Goal: Task Accomplishment & Management: Complete application form

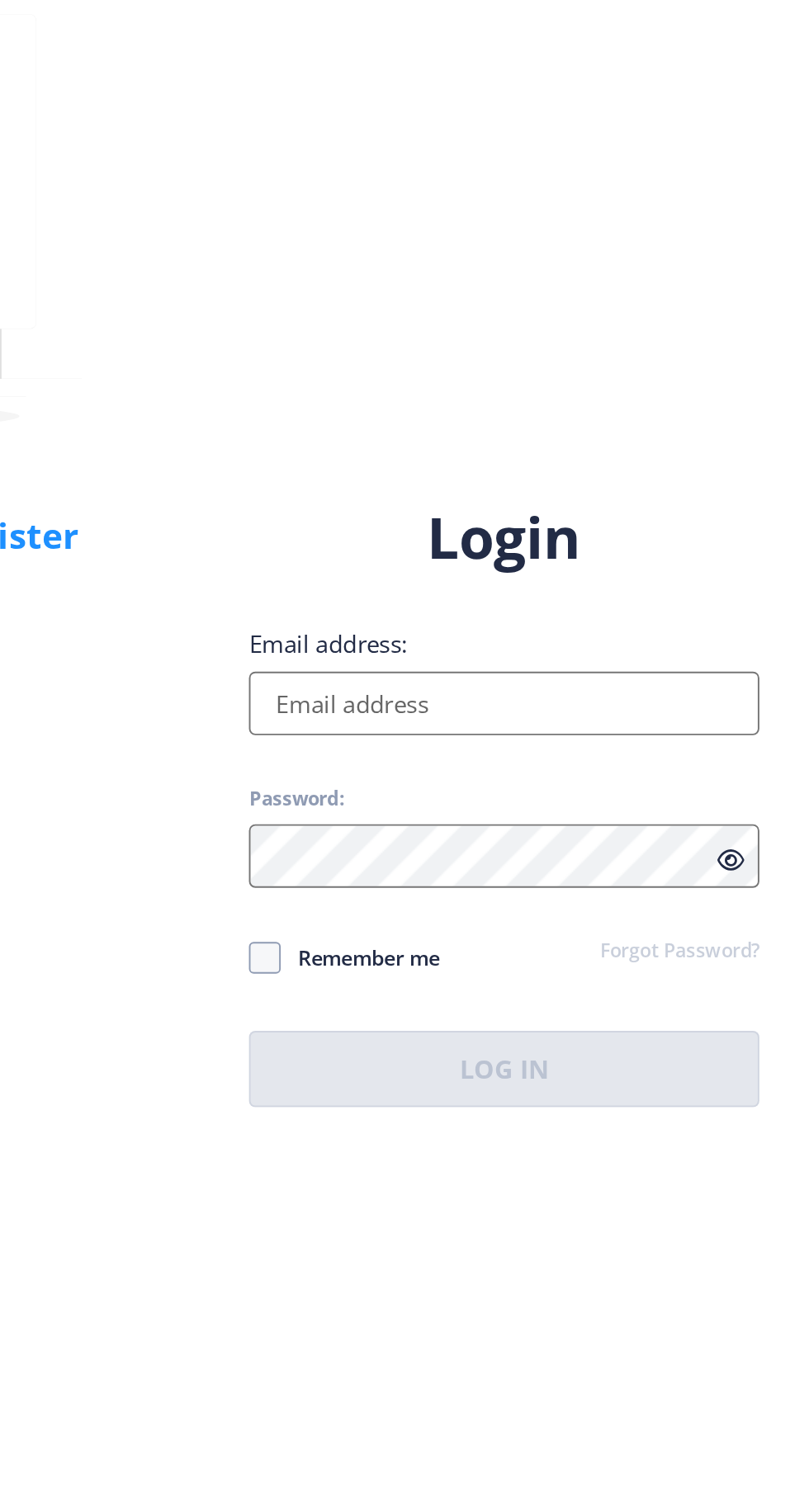
click at [567, 707] on input "Email address:" at bounding box center [586, 690] width 265 height 33
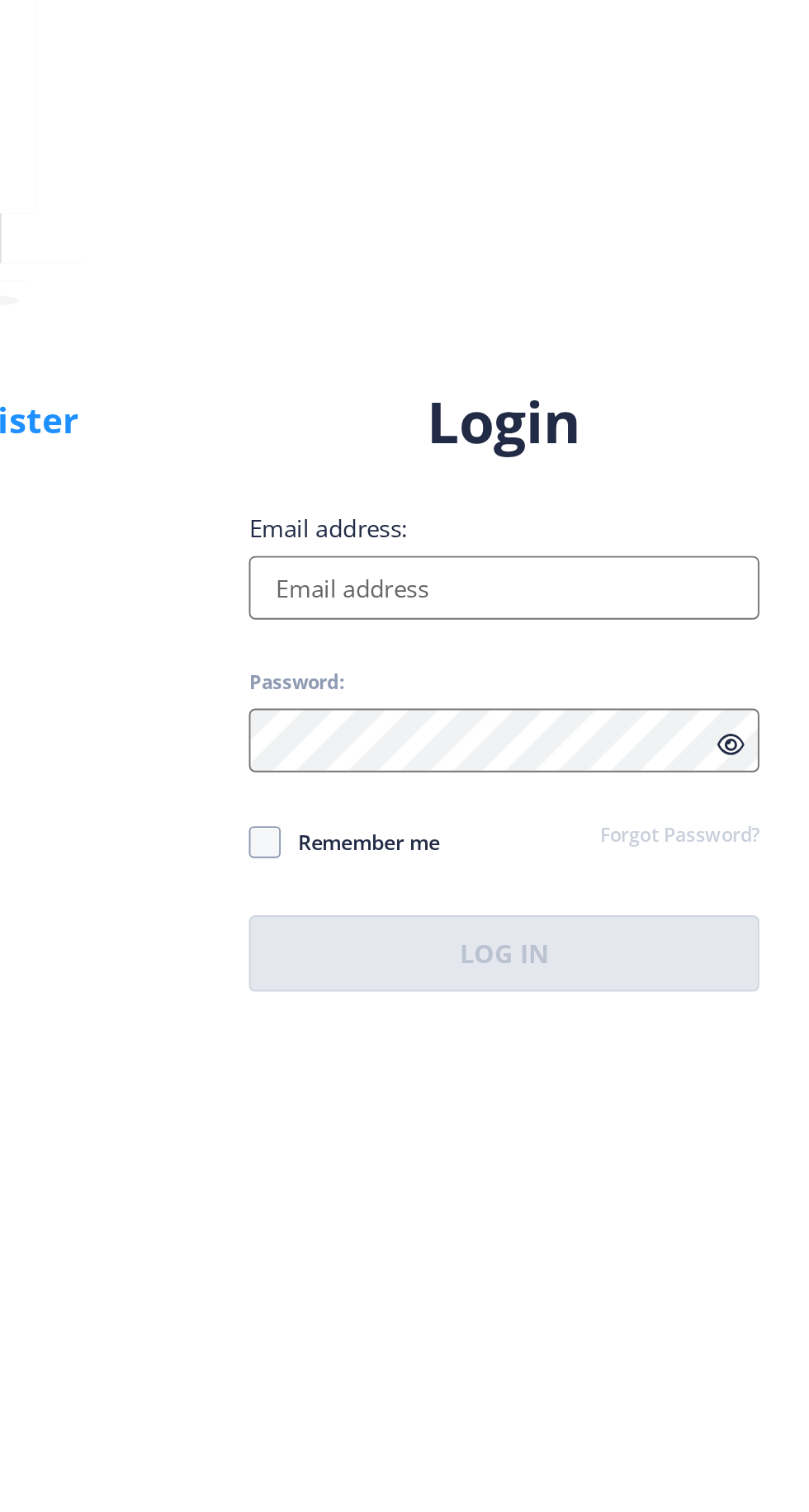
type input "[EMAIL_ADDRESS][DOMAIN_NAME]"
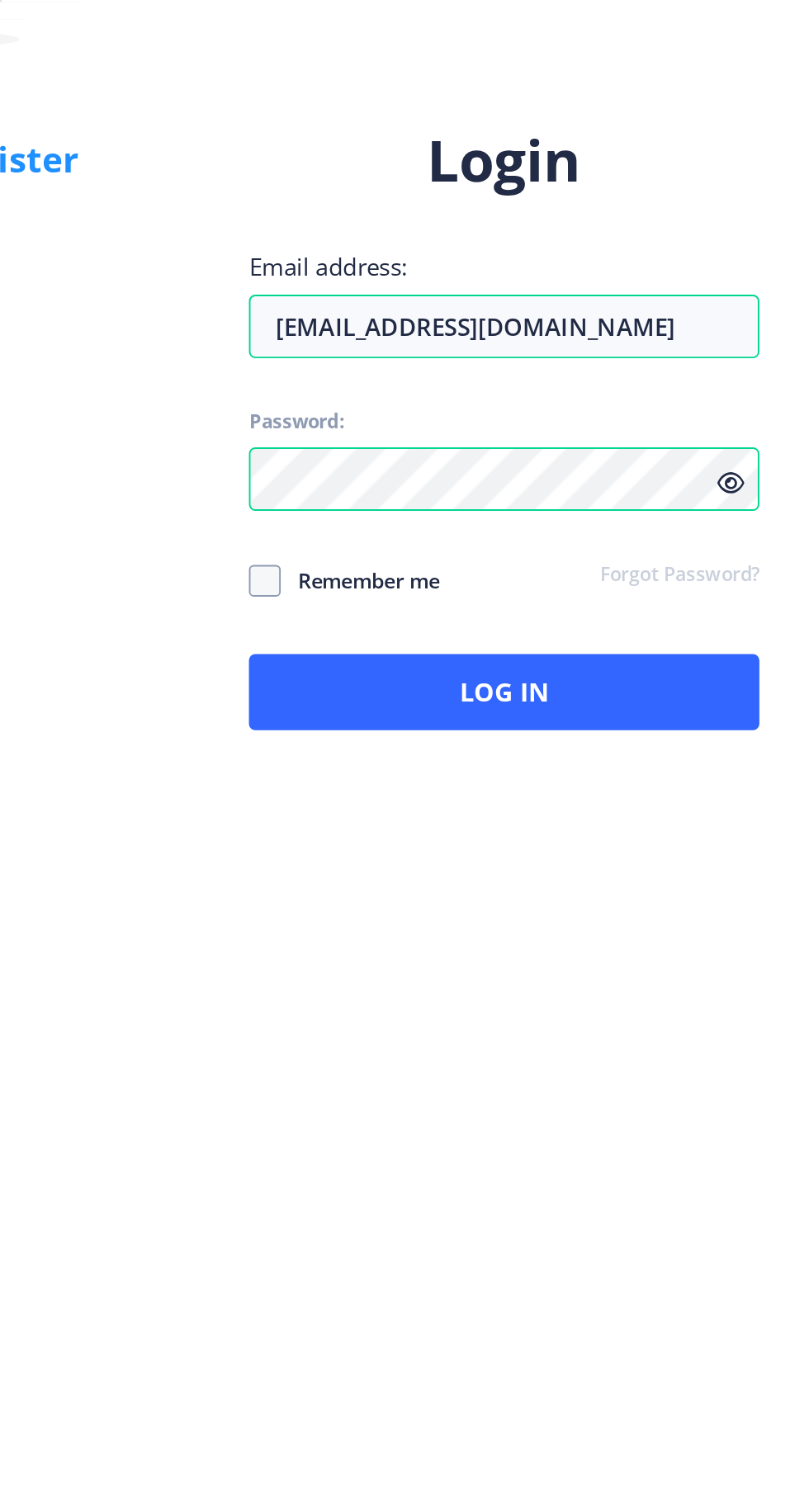
click at [706, 778] on icon at bounding box center [703, 772] width 14 height 13
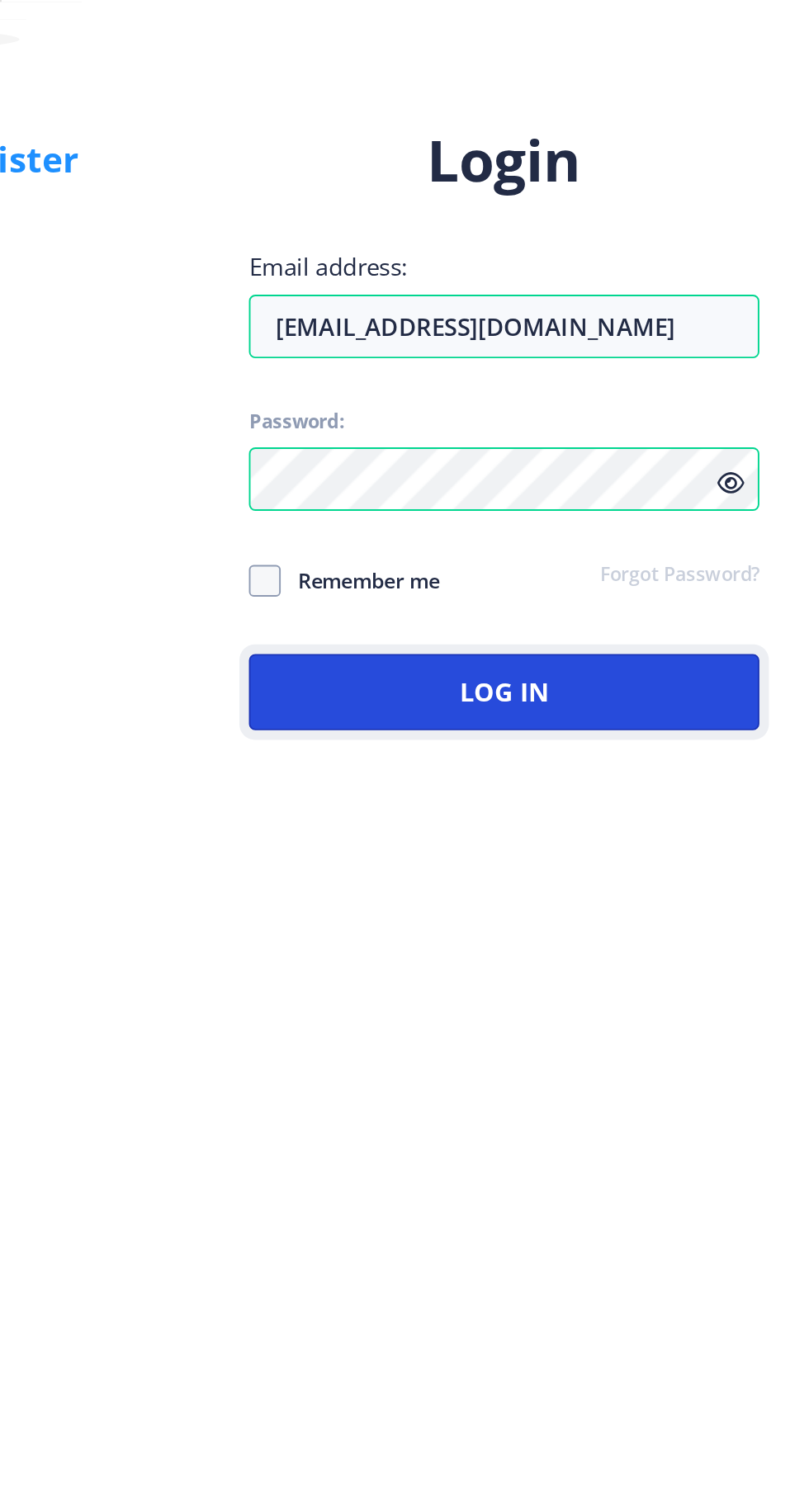
click at [650, 900] on button "Log In" at bounding box center [586, 880] width 265 height 40
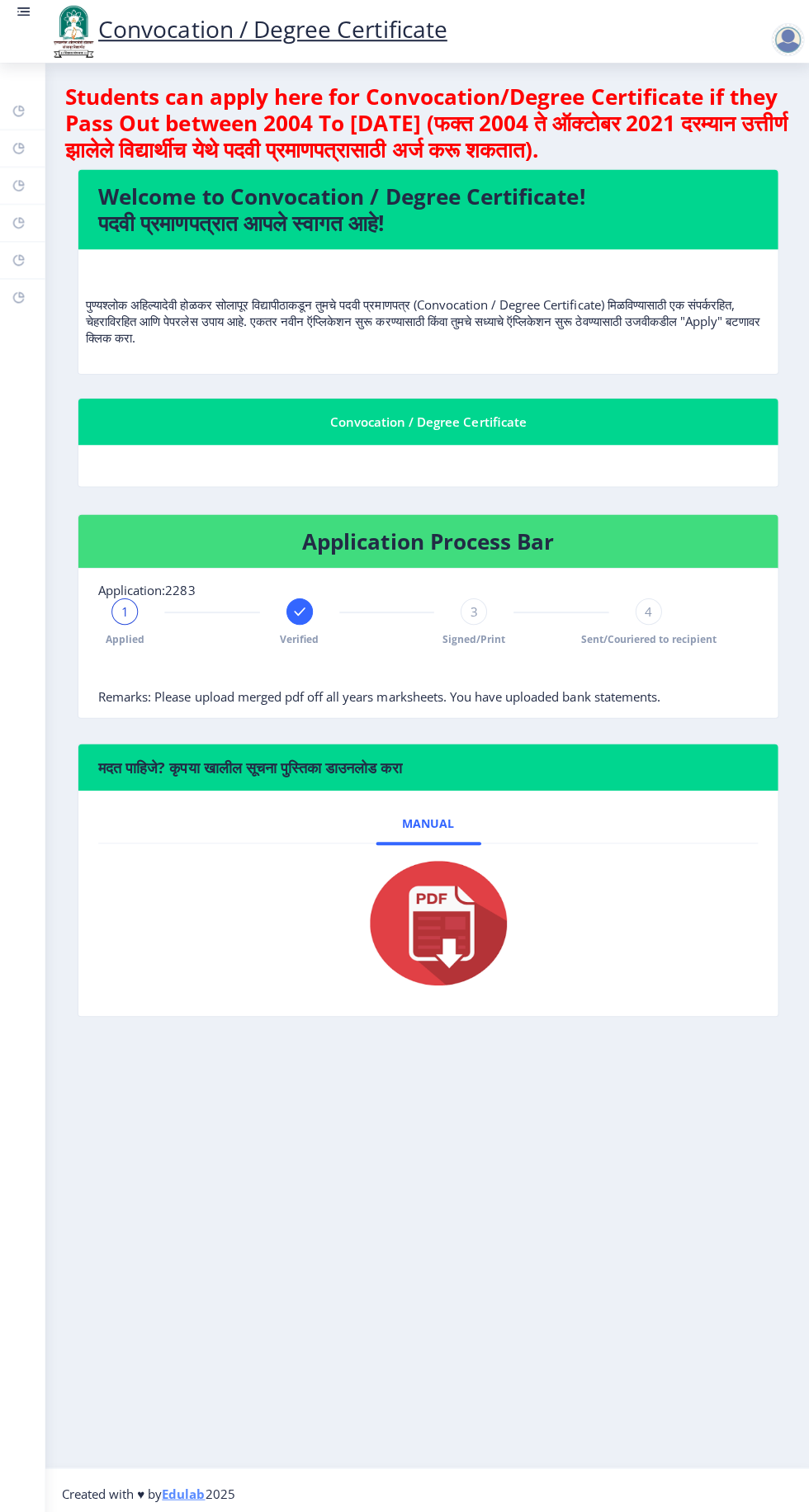
click at [782, 37] on div at bounding box center [785, 39] width 33 height 33
click at [694, 331] on p "पुण्यश्लोक अहिल्यादेवी होळकर सोलापूर विद्यापीठाकडून तुमचे पदवी प्रमाणपत्र (Conv…" at bounding box center [427, 302] width 682 height 82
click at [49, 47] on img at bounding box center [74, 31] width 49 height 56
click at [53, 39] on img at bounding box center [74, 31] width 49 height 56
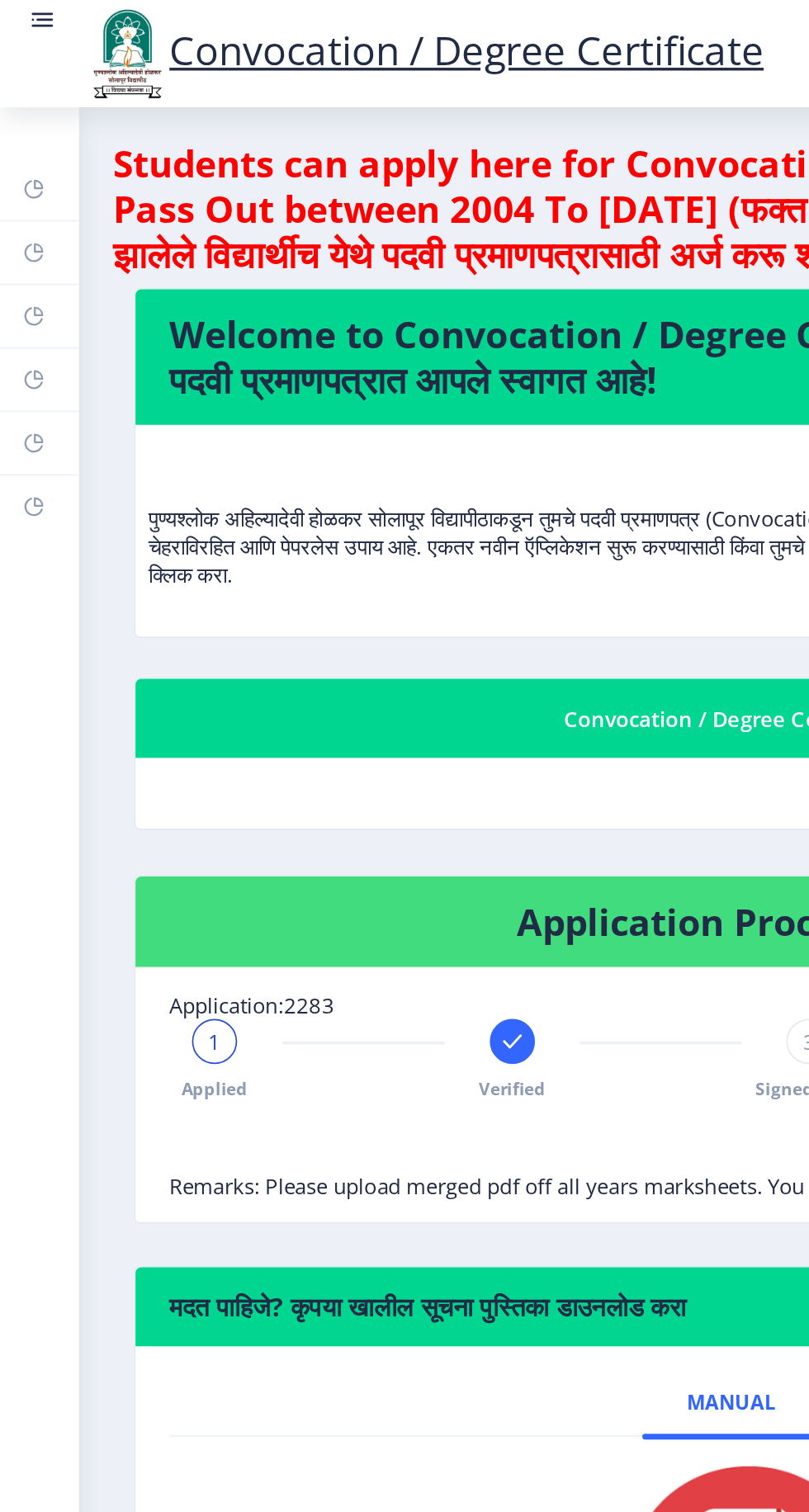
click at [52, 14] on img at bounding box center [74, 31] width 49 height 56
click at [31, 118] on link "Dashboard" at bounding box center [23, 110] width 47 height 36
click at [28, 164] on link "Help/FAQ" at bounding box center [23, 147] width 47 height 36
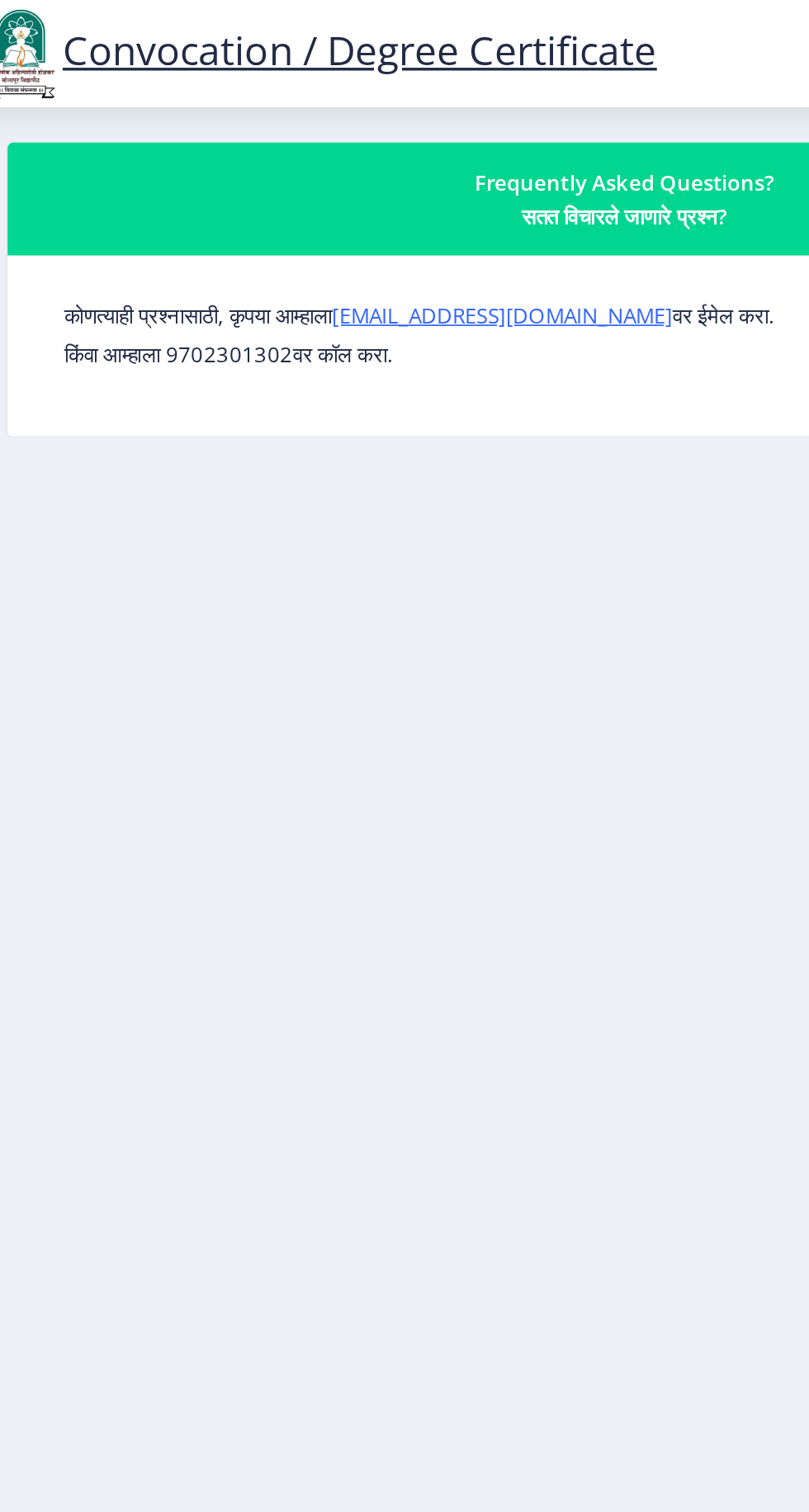
click at [224, 213] on p "किंवा आम्हाला 9702301302वर कॉल करा." at bounding box center [428, 207] width 656 height 16
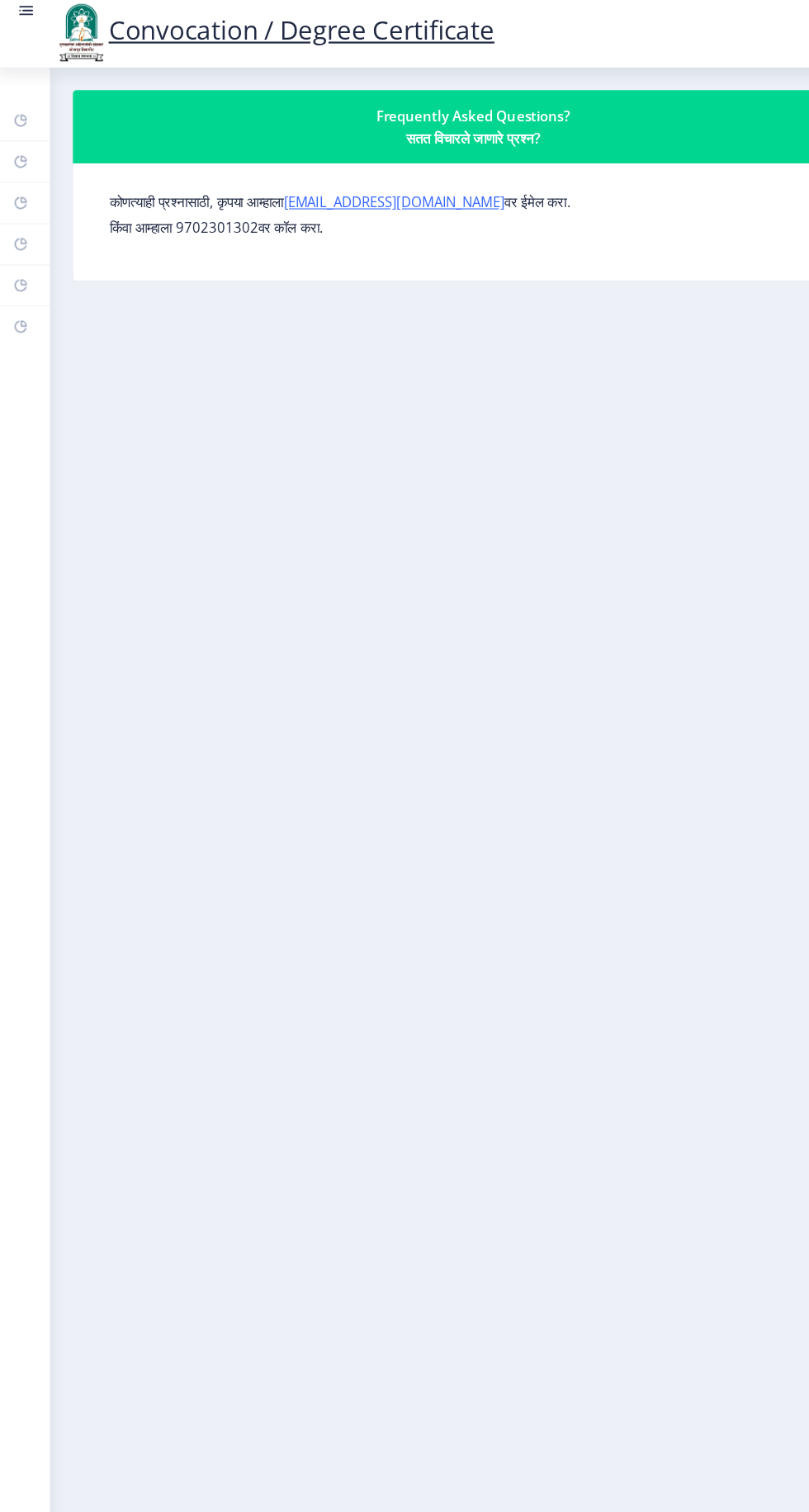
click at [40, 114] on link "Dashboard" at bounding box center [23, 110] width 47 height 36
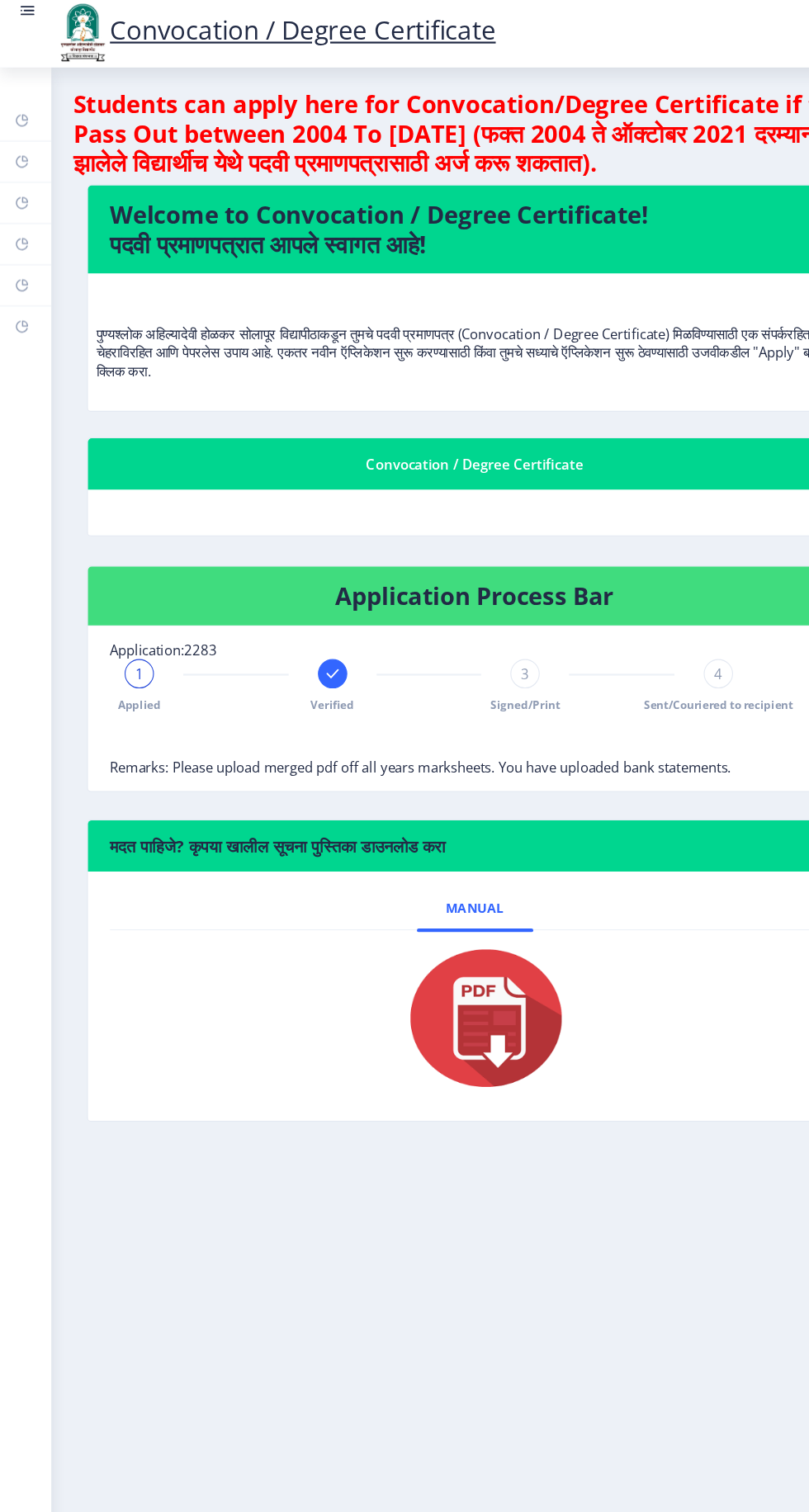
click at [34, 163] on link "Help/FAQ" at bounding box center [23, 147] width 47 height 36
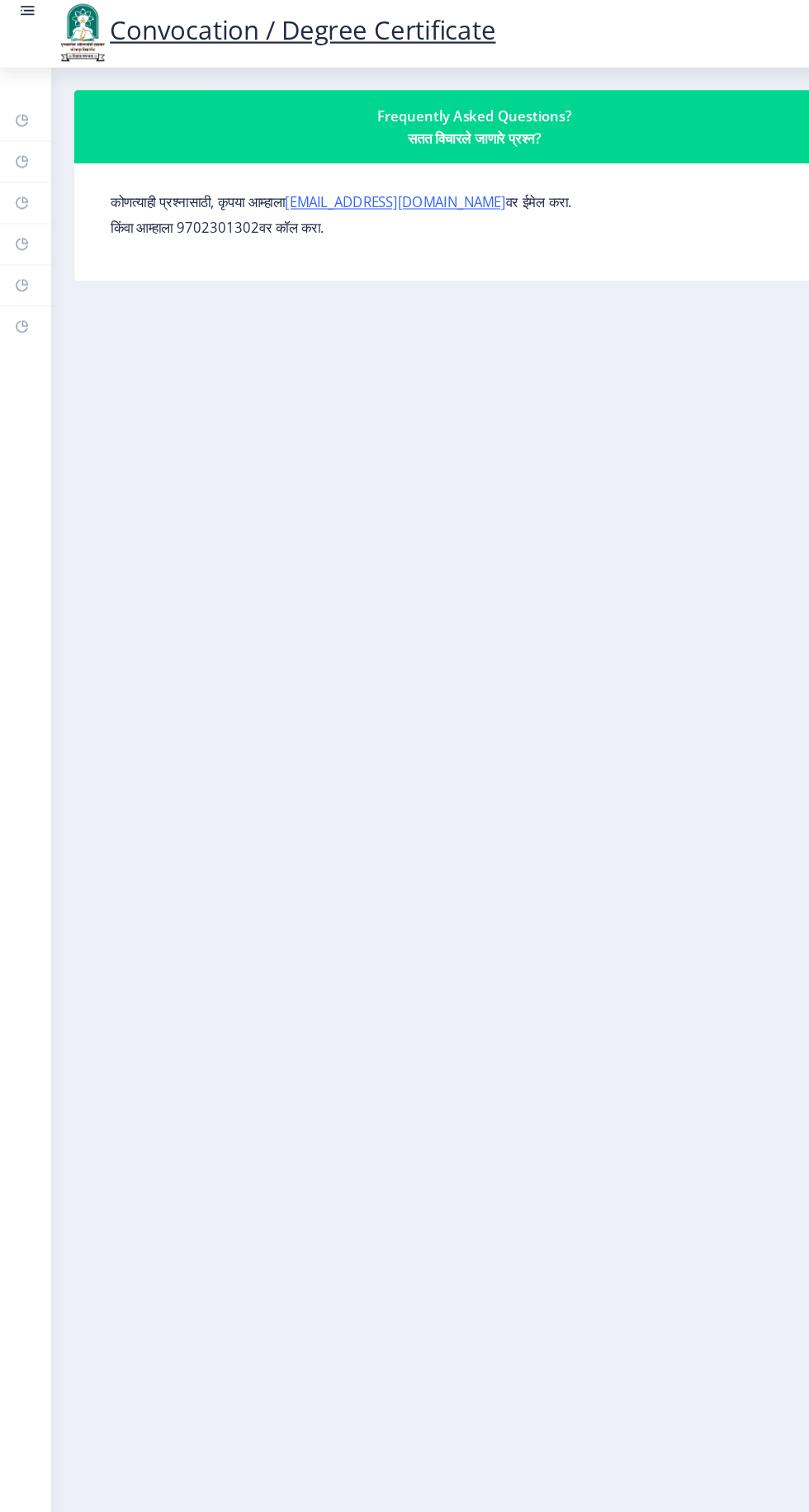
click at [19, 184] on rect at bounding box center [20, 185] width 14 height 14
select select
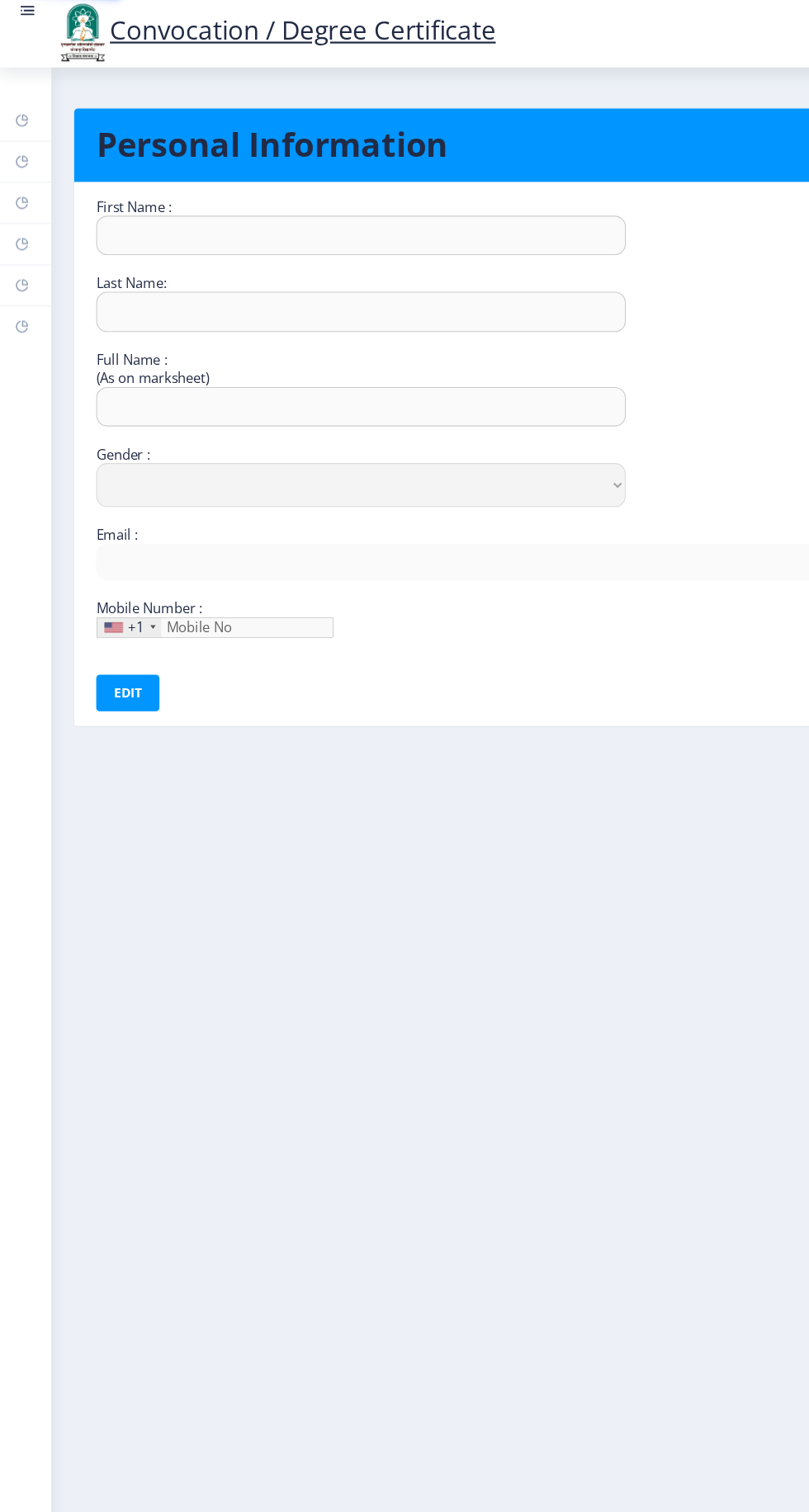
type input "Anil"
type input "[PERSON_NAME]"
type input "[PERSON_NAME] [PERSON_NAME]"
select select "[DEMOGRAPHIC_DATA]"
type input "[EMAIL_ADDRESS][DOMAIN_NAME]"
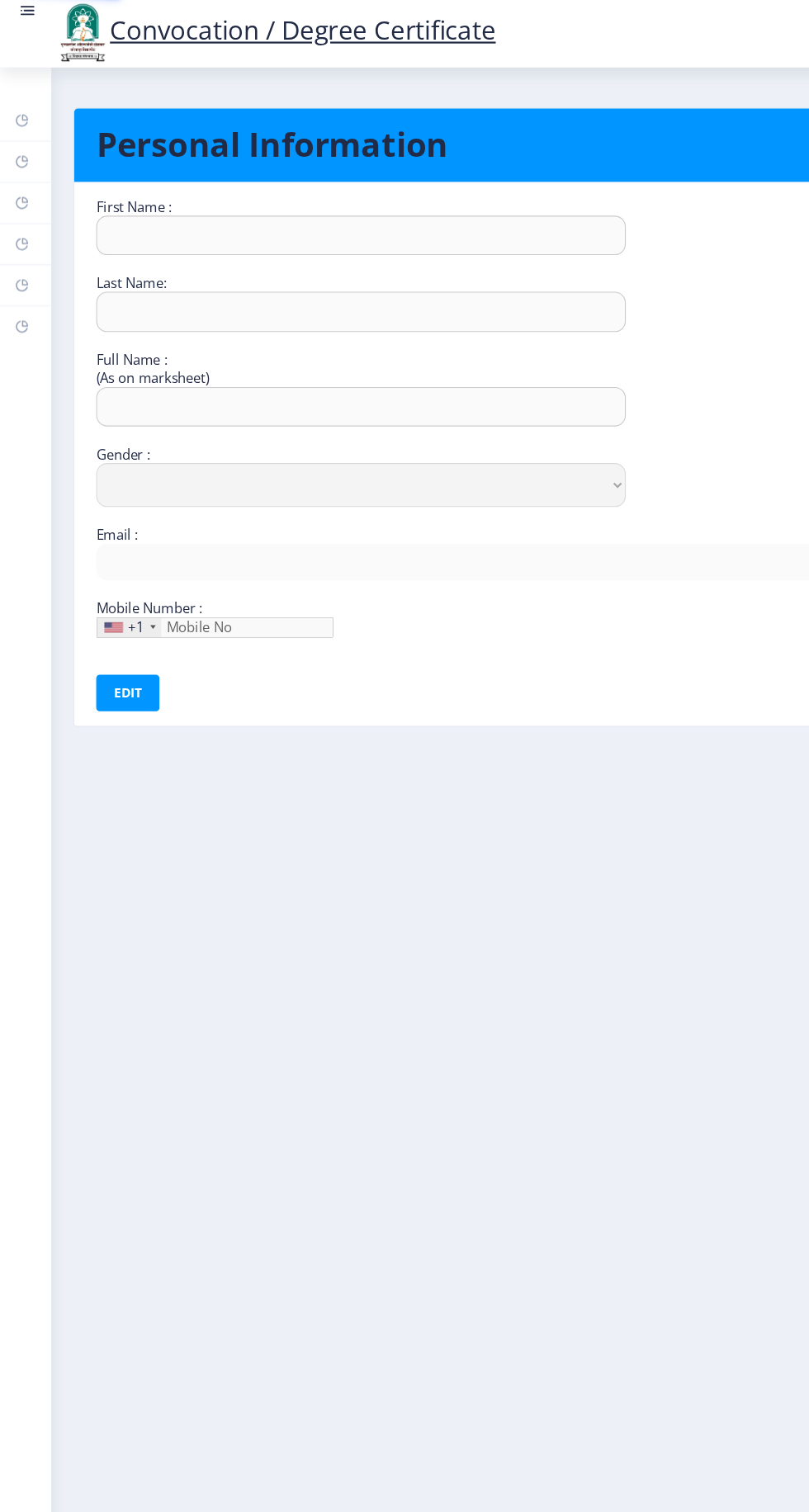
type input "9975296961"
click at [19, 221] on rect at bounding box center [20, 222] width 14 height 14
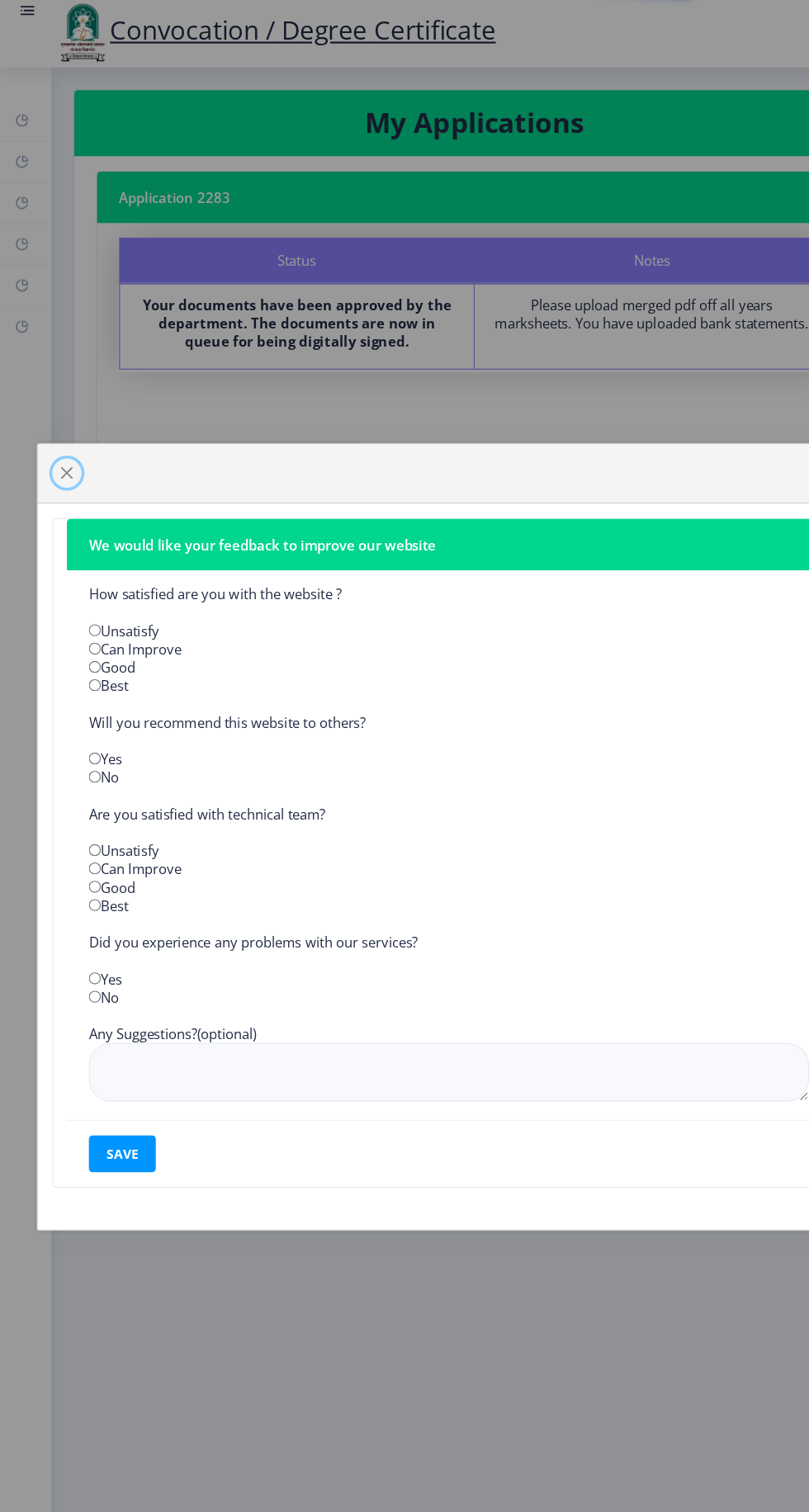
click at [66, 425] on button "button" at bounding box center [60, 428] width 26 height 26
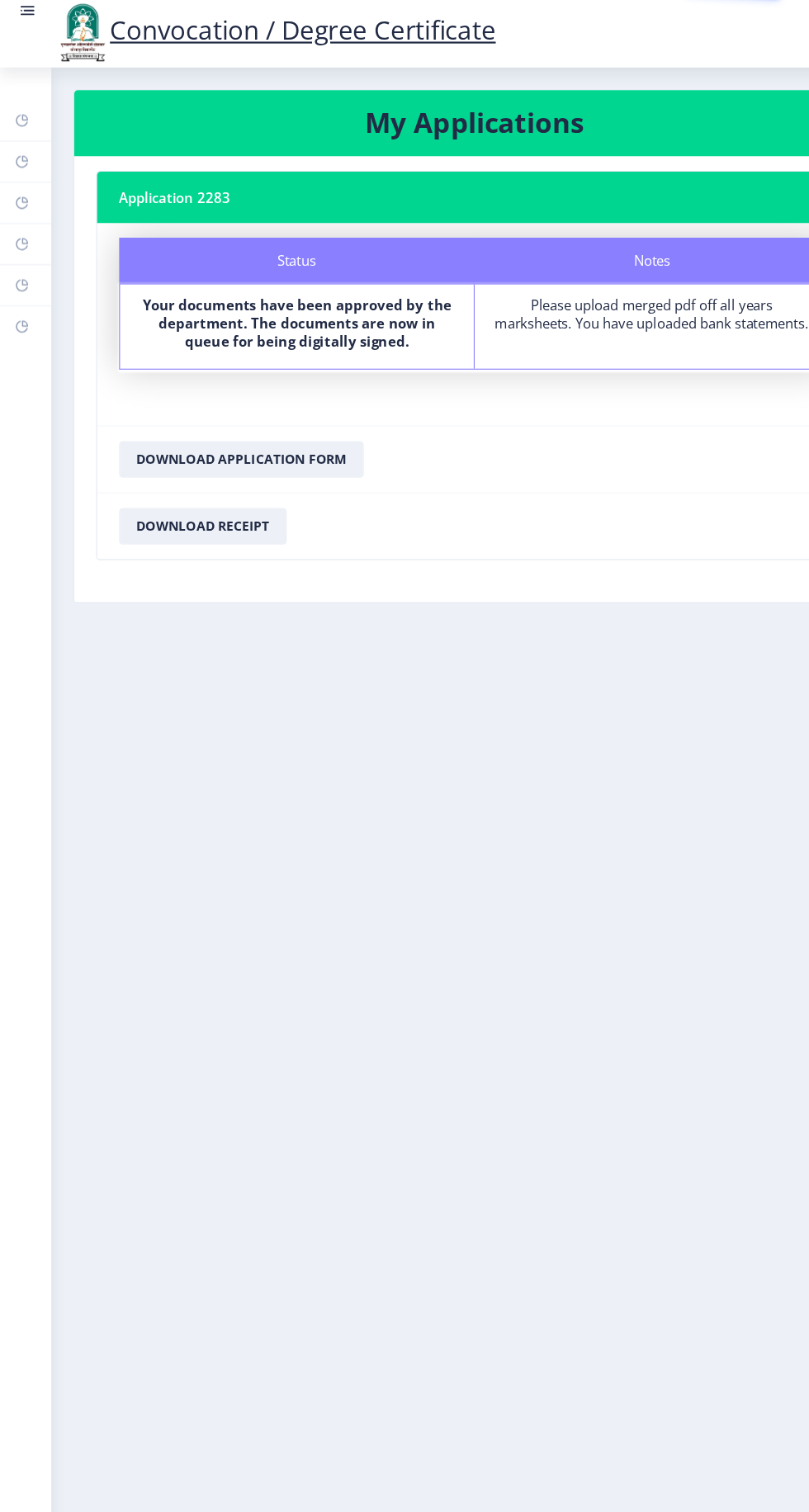
click at [22, 255] on rect at bounding box center [20, 259] width 14 height 14
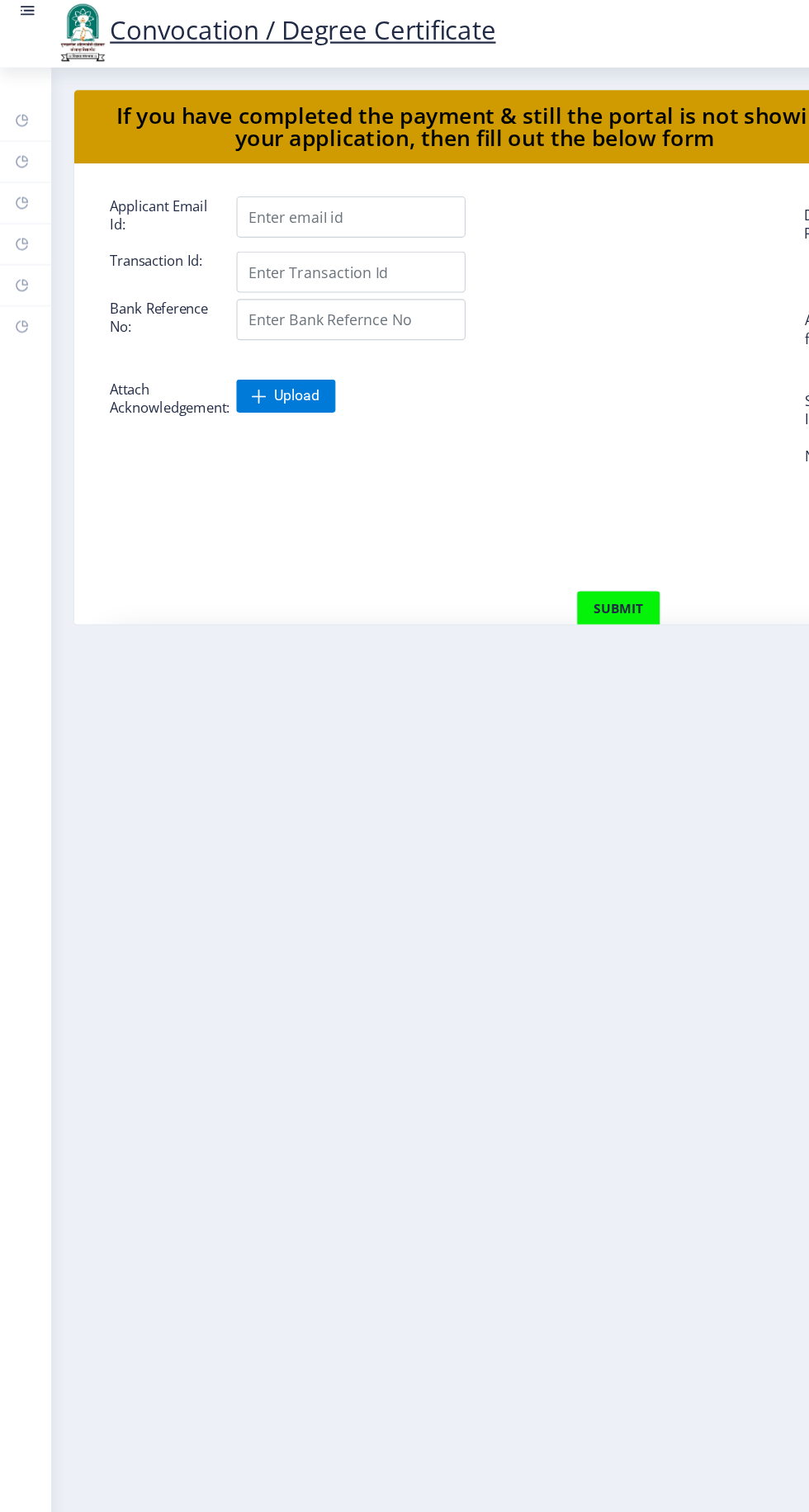
click at [19, 258] on rect at bounding box center [20, 259] width 14 height 14
click at [19, 295] on rect at bounding box center [20, 296] width 14 height 14
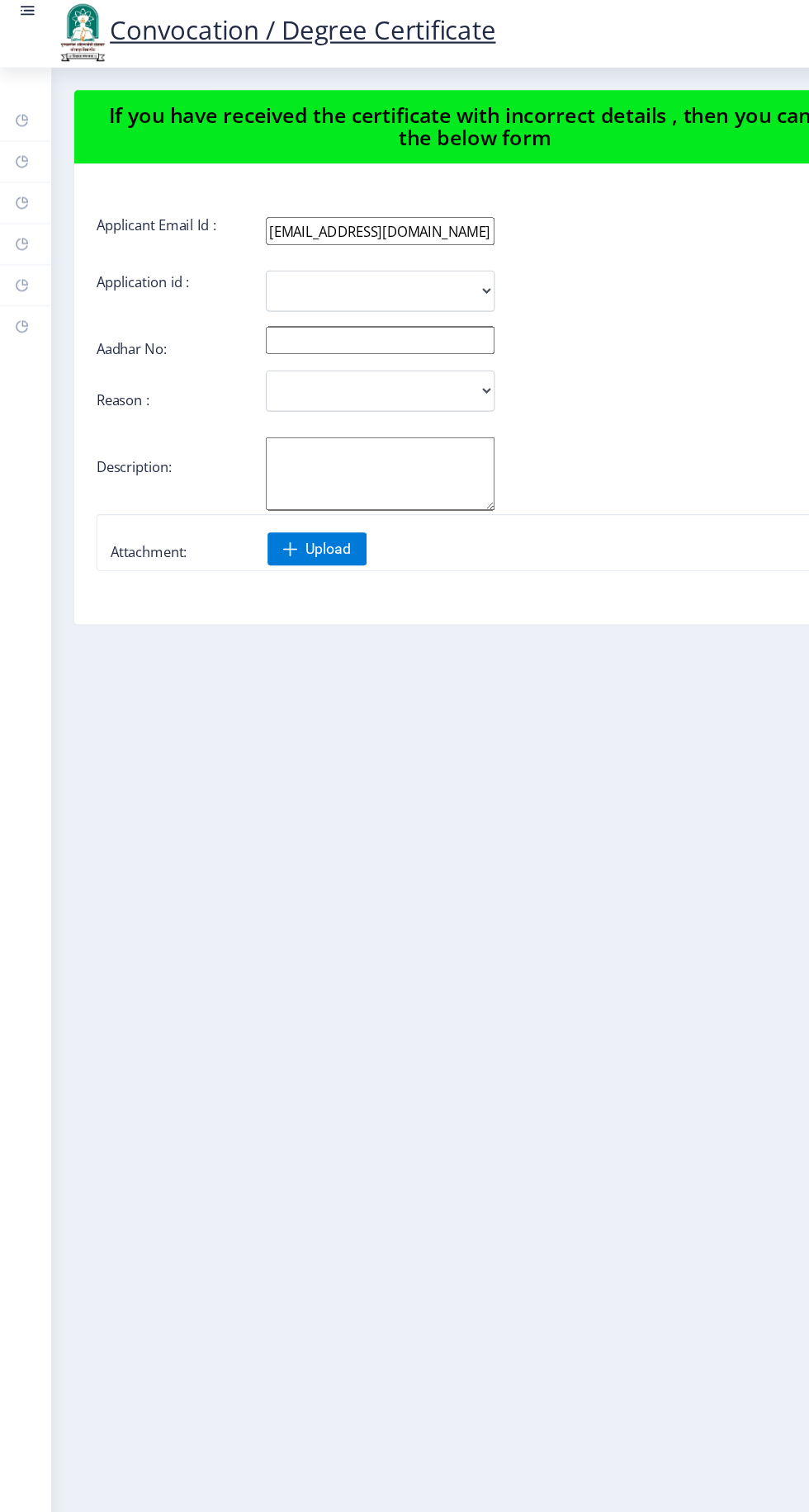
click at [22, 218] on rect at bounding box center [20, 222] width 14 height 14
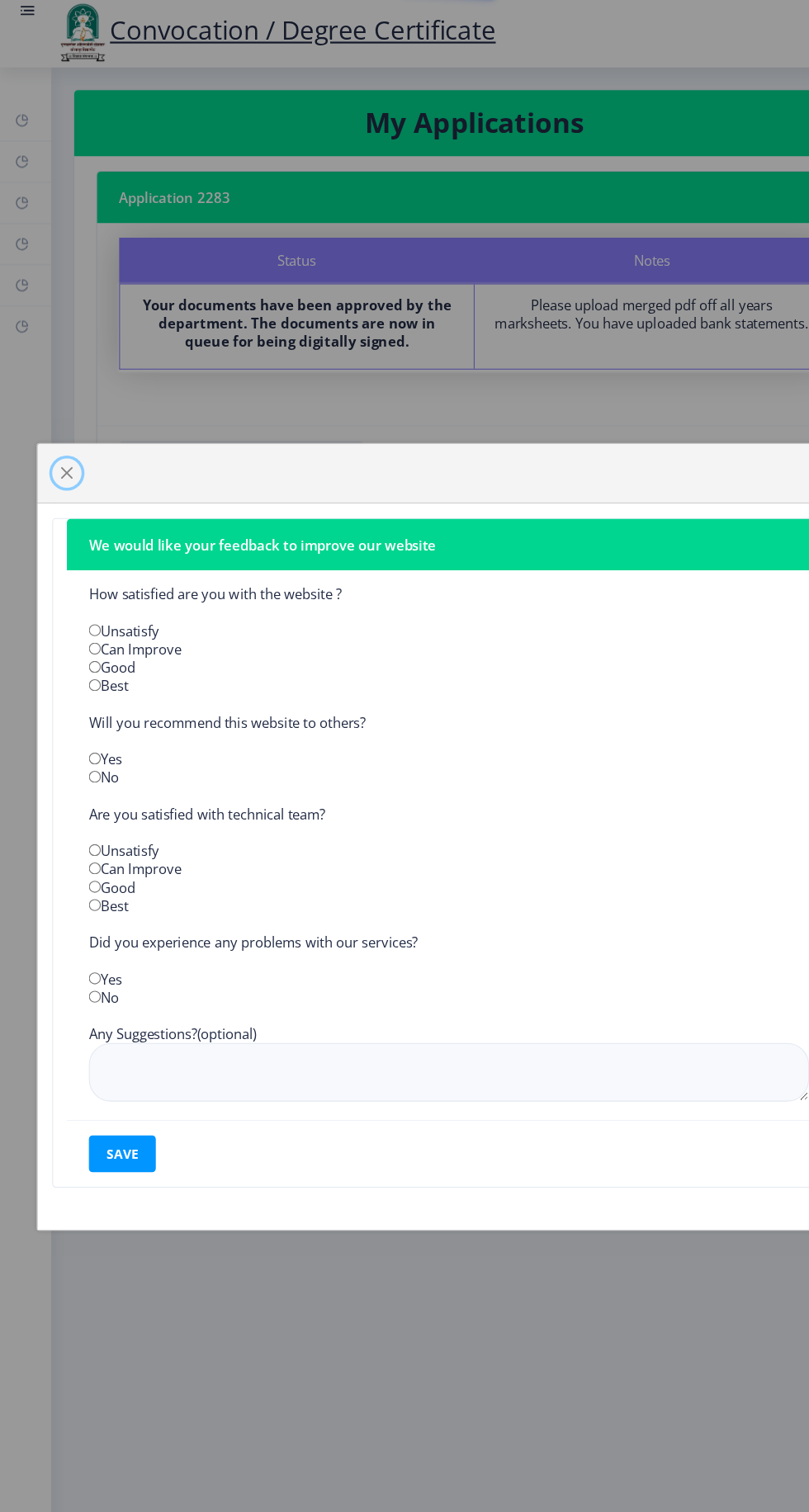
click at [59, 425] on span "button" at bounding box center [60, 429] width 14 height 14
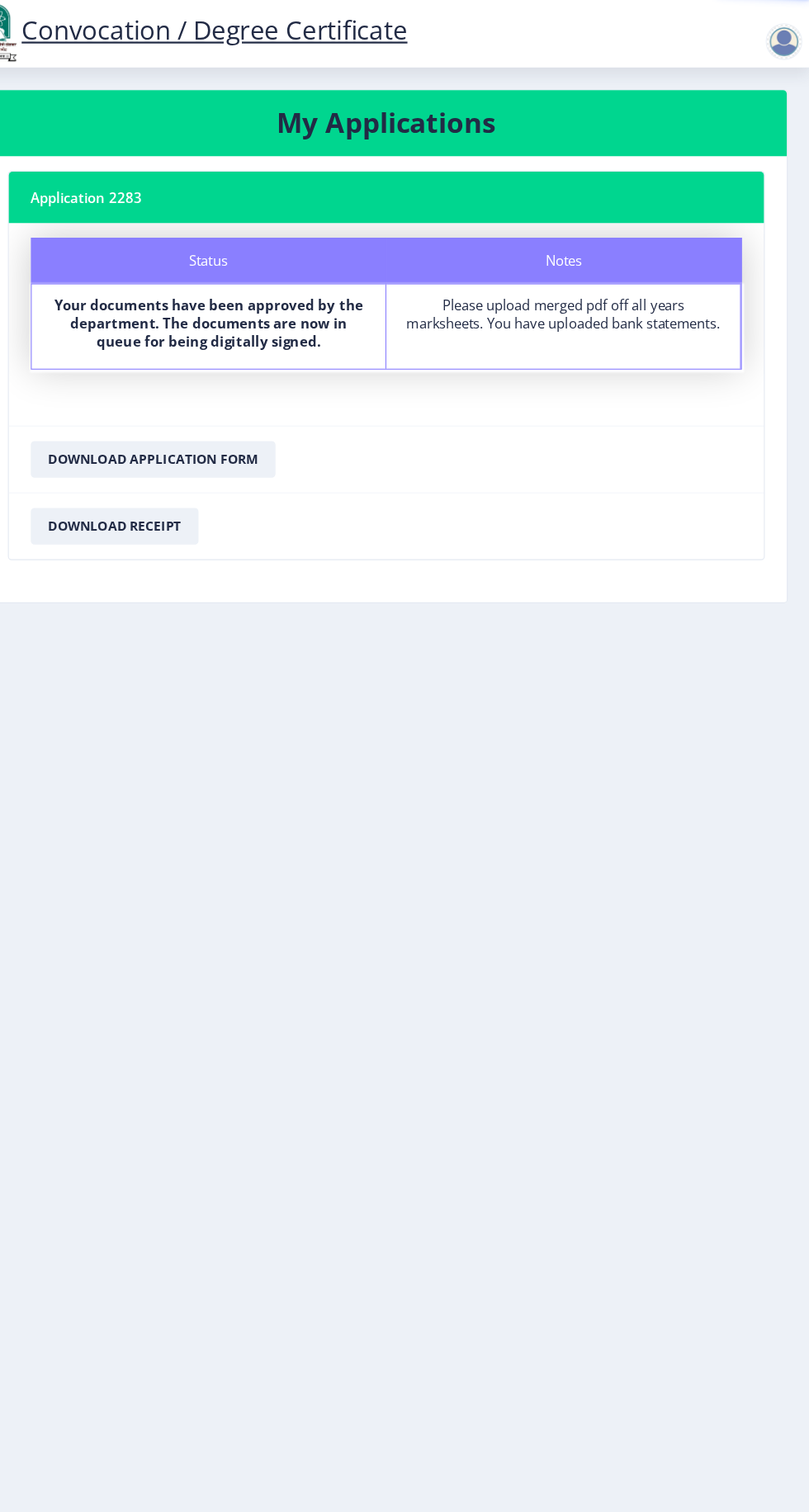
click at [662, 270] on div "Please upload merged pdf off all years marksheets. You have uploaded bank state…" at bounding box center [586, 285] width 289 height 33
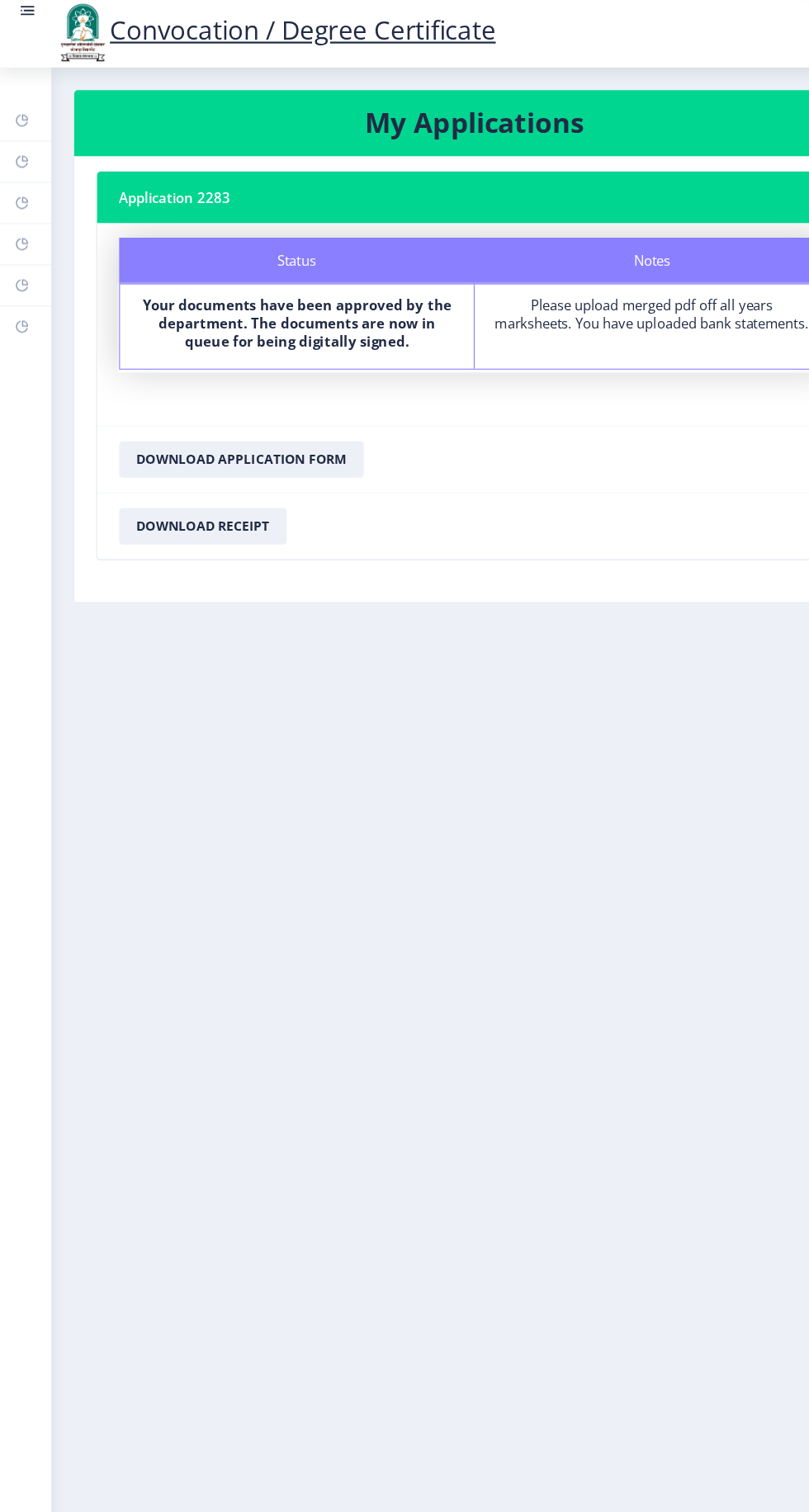
click at [565, 99] on h3 "My Applications" at bounding box center [427, 113] width 682 height 33
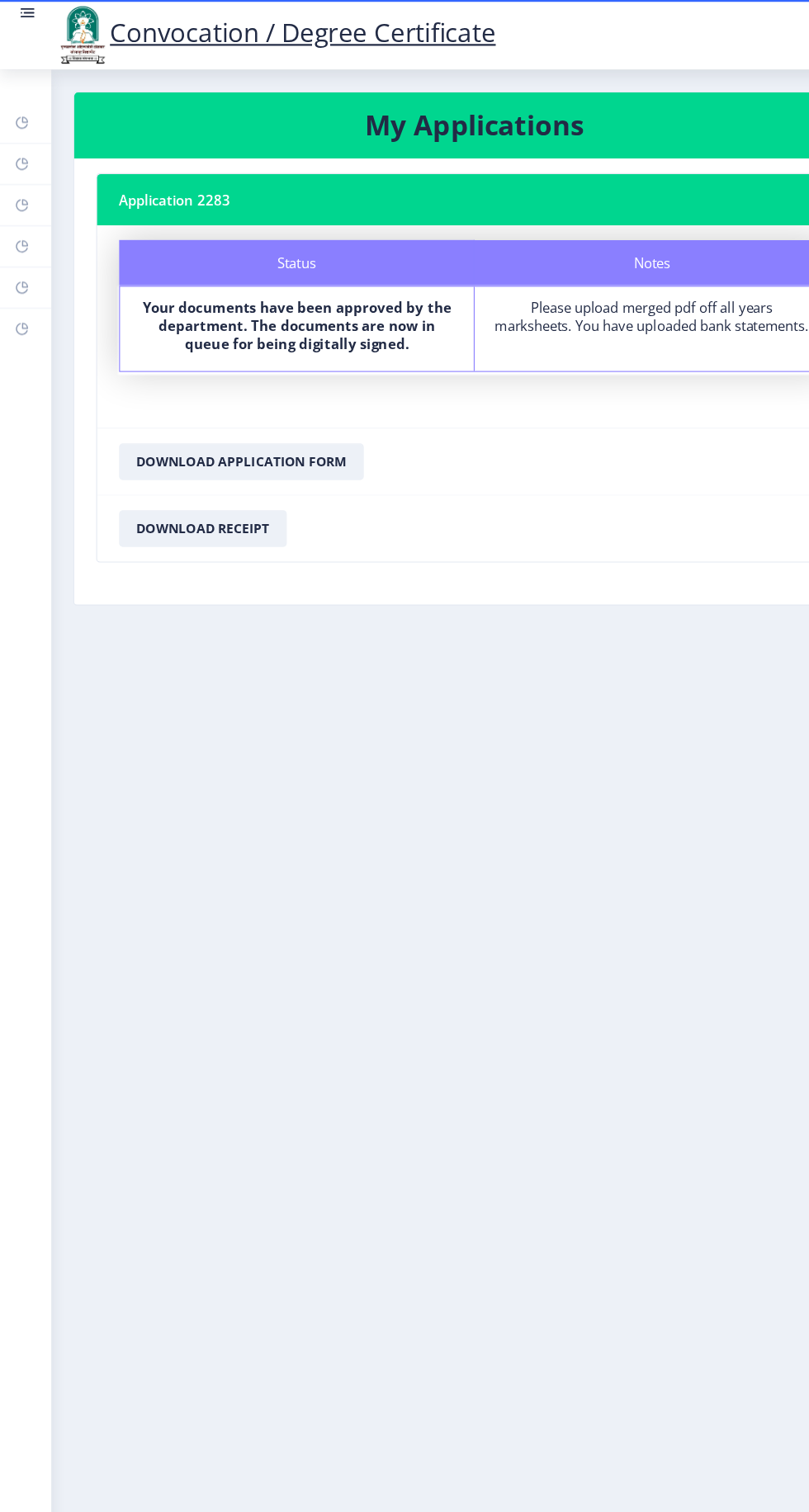
click at [22, 145] on rect at bounding box center [20, 148] width 14 height 14
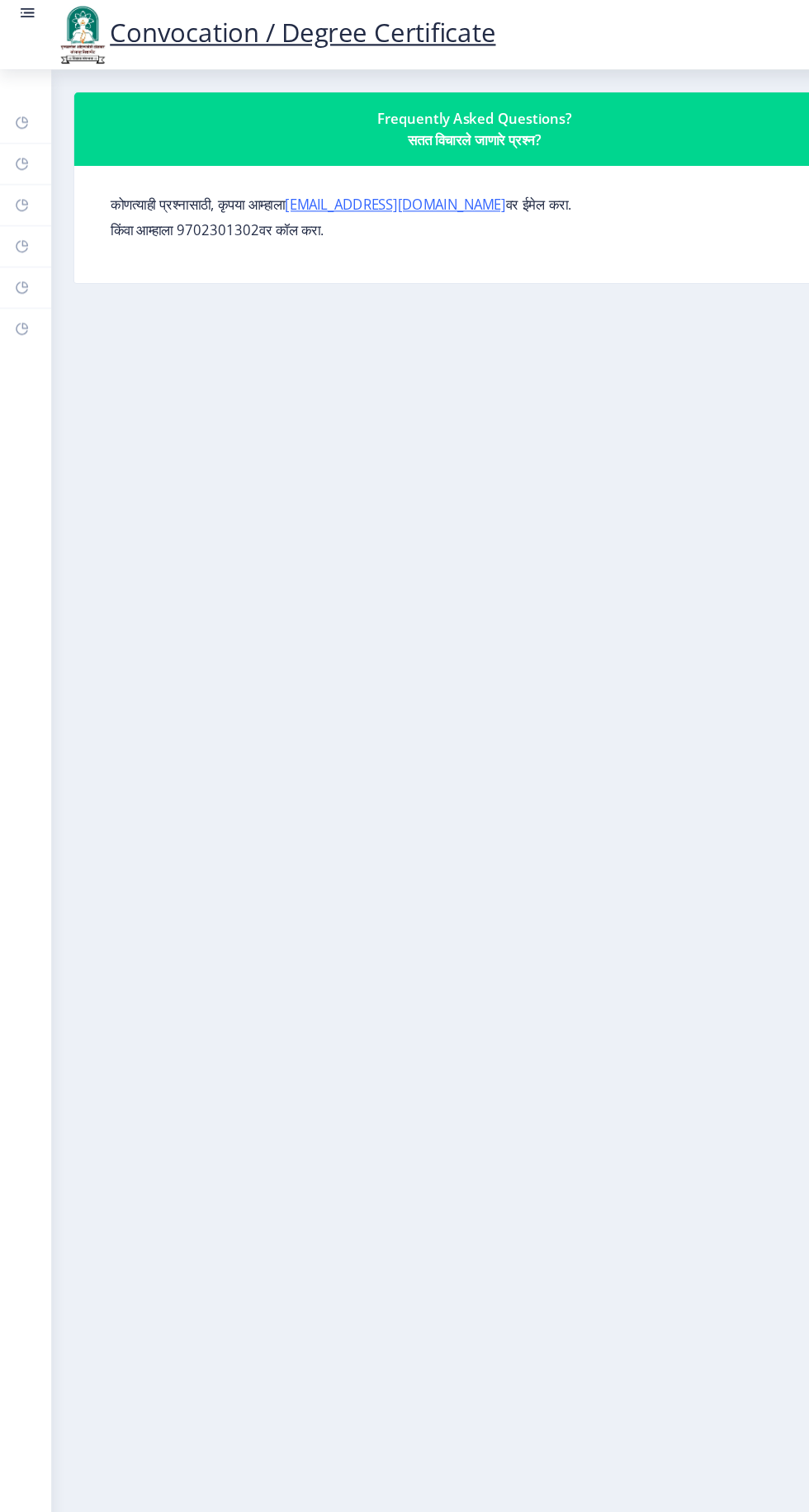
click at [46, 125] on link "Dashboard" at bounding box center [23, 110] width 47 height 36
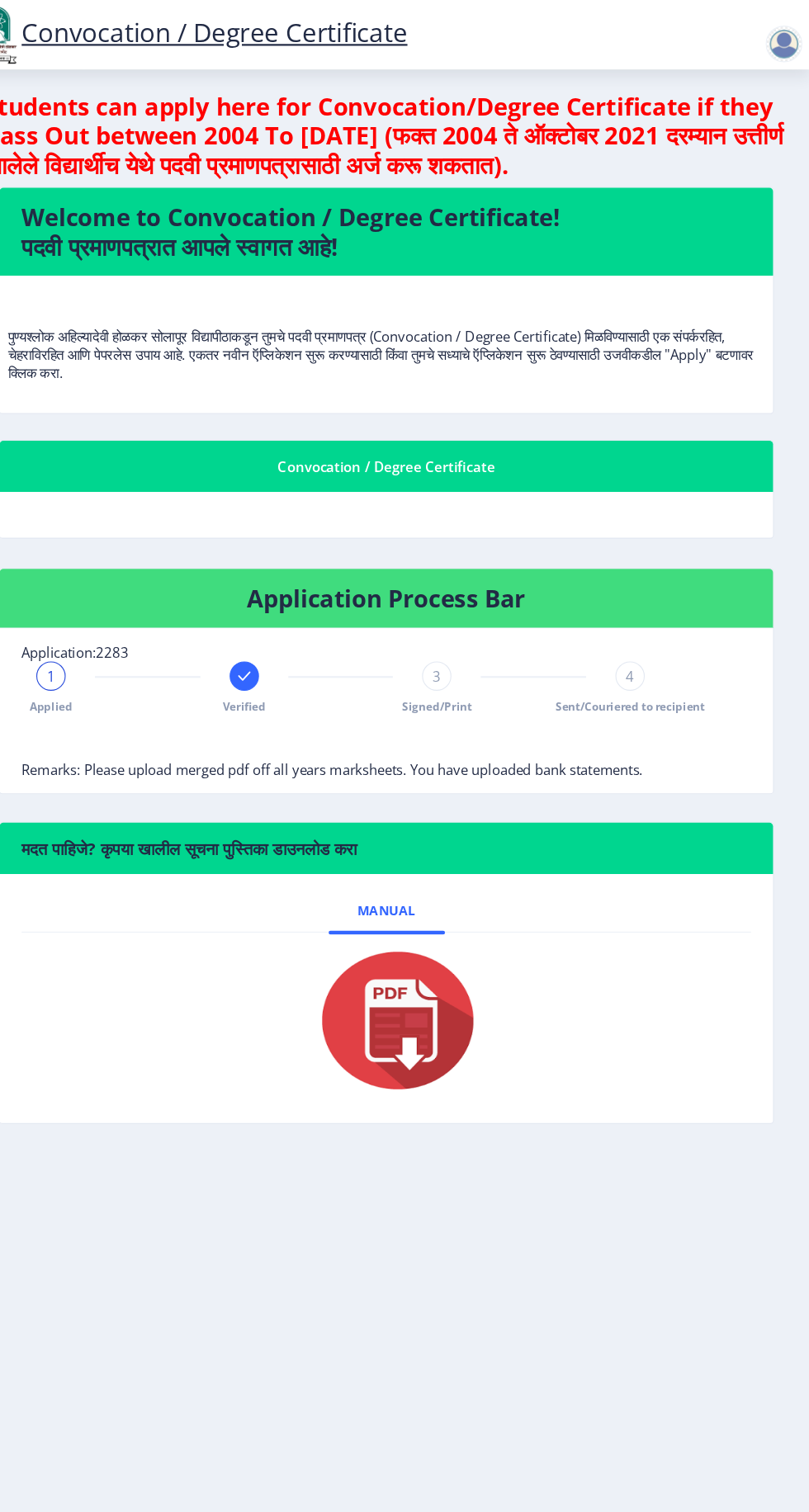
click at [469, 220] on h4 "Welcome to Convocation / Degree Certificate! पदवी प्रमाणपत्रात आपले स्वागत आहे!" at bounding box center [428, 208] width 657 height 53
click at [423, 419] on div "Convocation / Degree Certificate" at bounding box center [428, 419] width 657 height 19
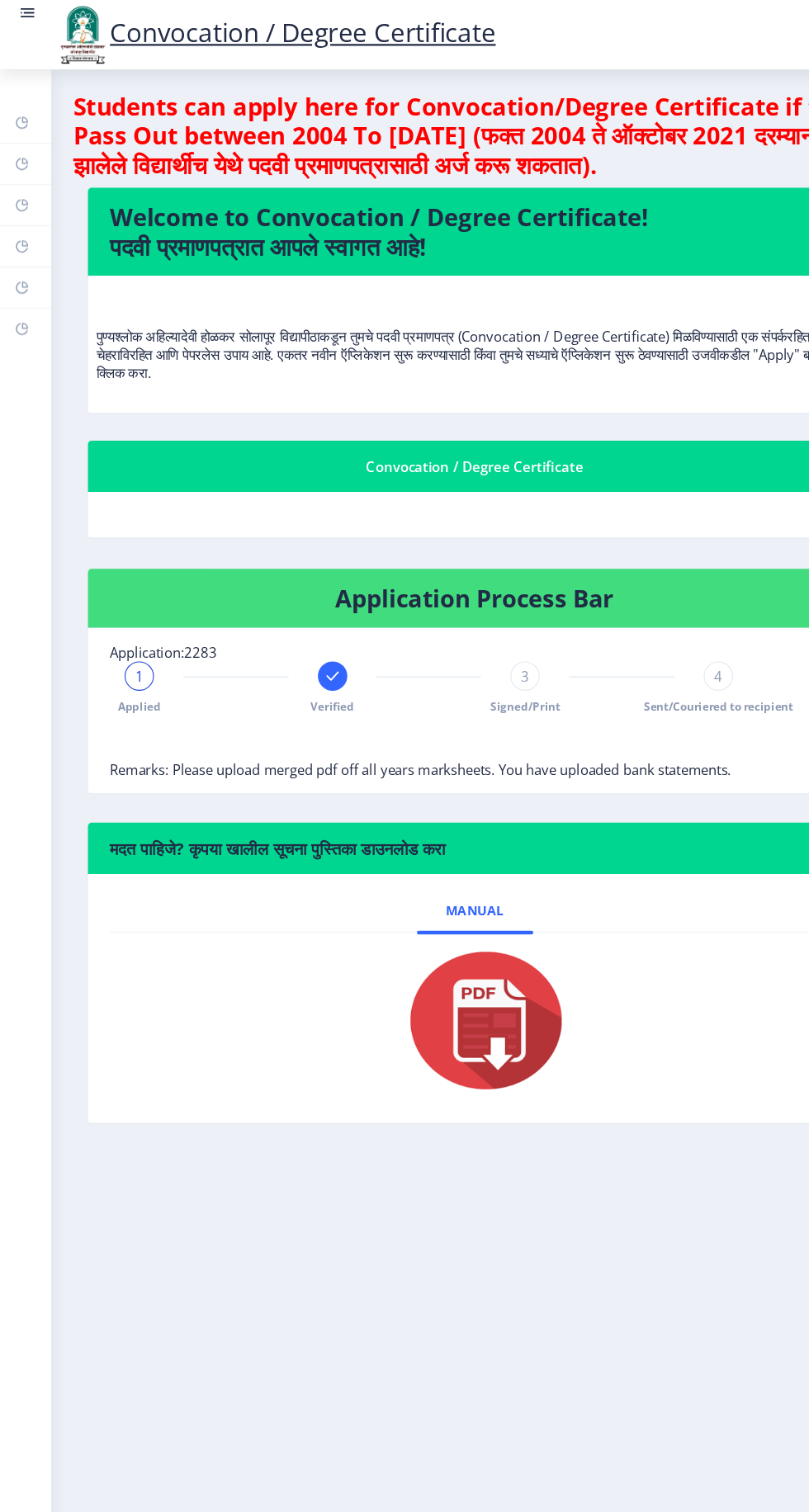
click at [130, 609] on div "1" at bounding box center [125, 609] width 26 height 26
click at [427, 424] on div "Convocation / Degree Certificate" at bounding box center [428, 419] width 657 height 19
click at [414, 453] on nb-card-body at bounding box center [428, 463] width 696 height 42
click at [19, 184] on rect at bounding box center [20, 185] width 14 height 14
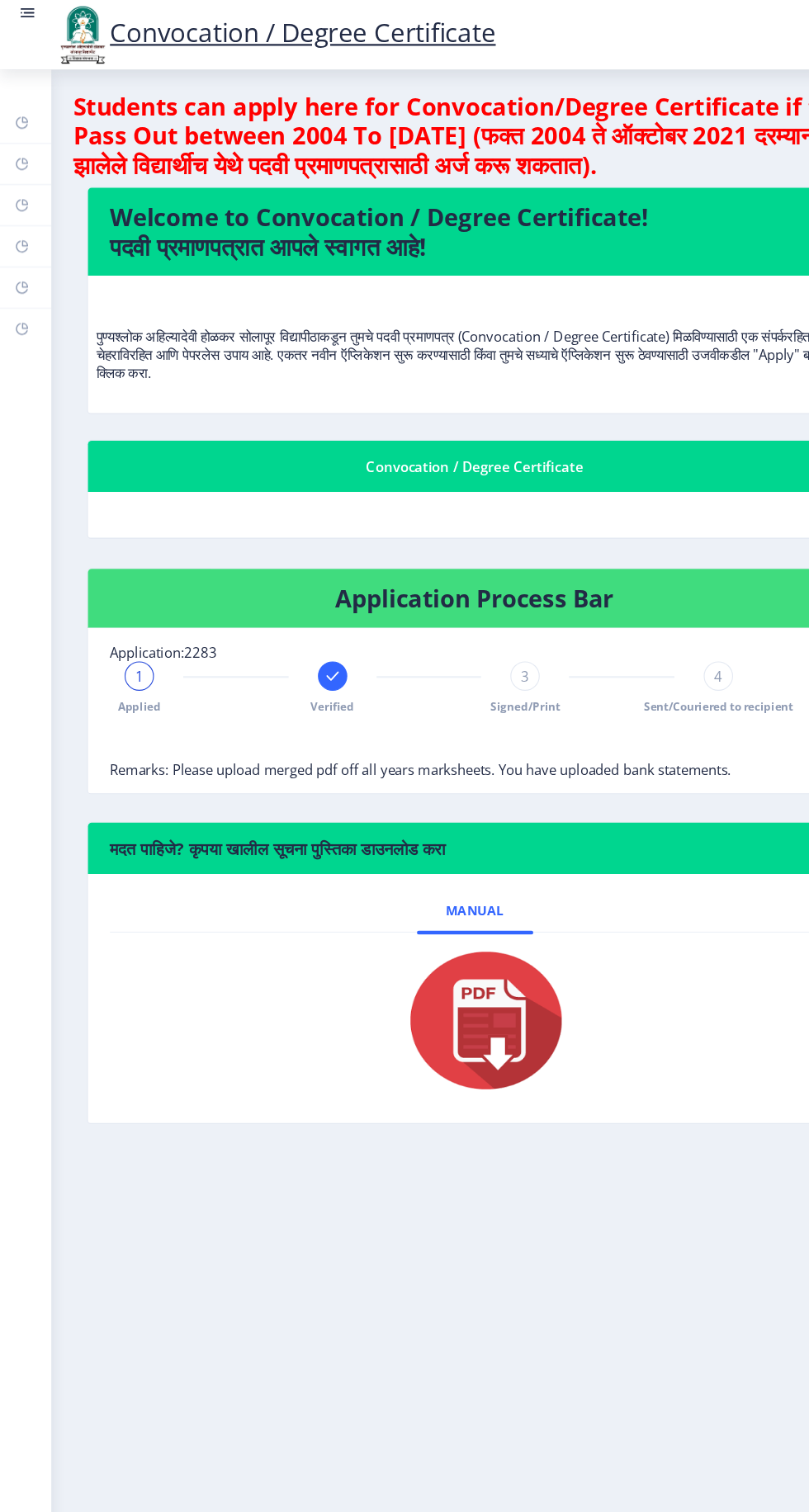
select select
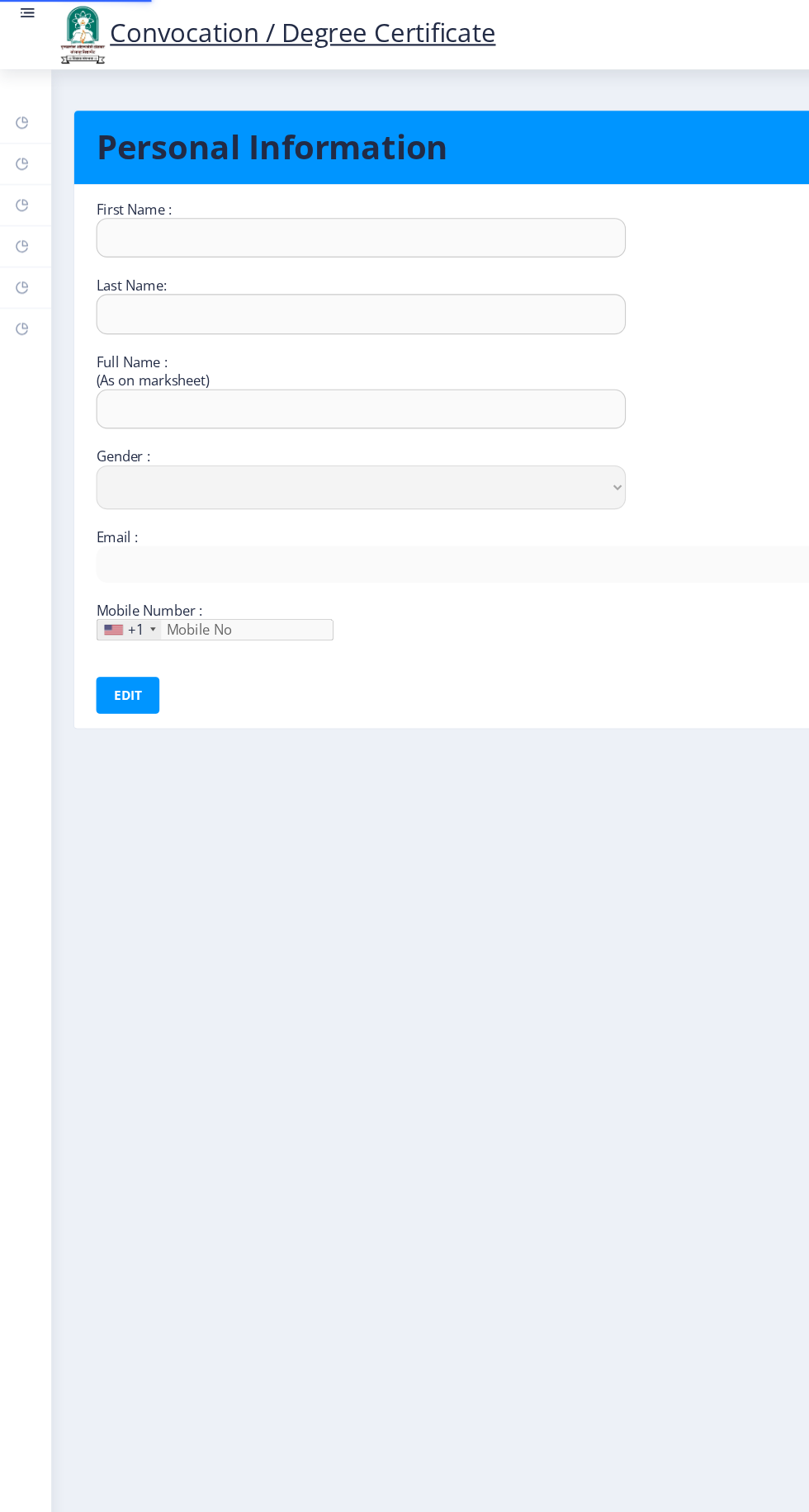
type input "Anil"
type input "[PERSON_NAME]"
type input "[PERSON_NAME] [PERSON_NAME]"
select select "[DEMOGRAPHIC_DATA]"
type input "[EMAIL_ADDRESS][DOMAIN_NAME]"
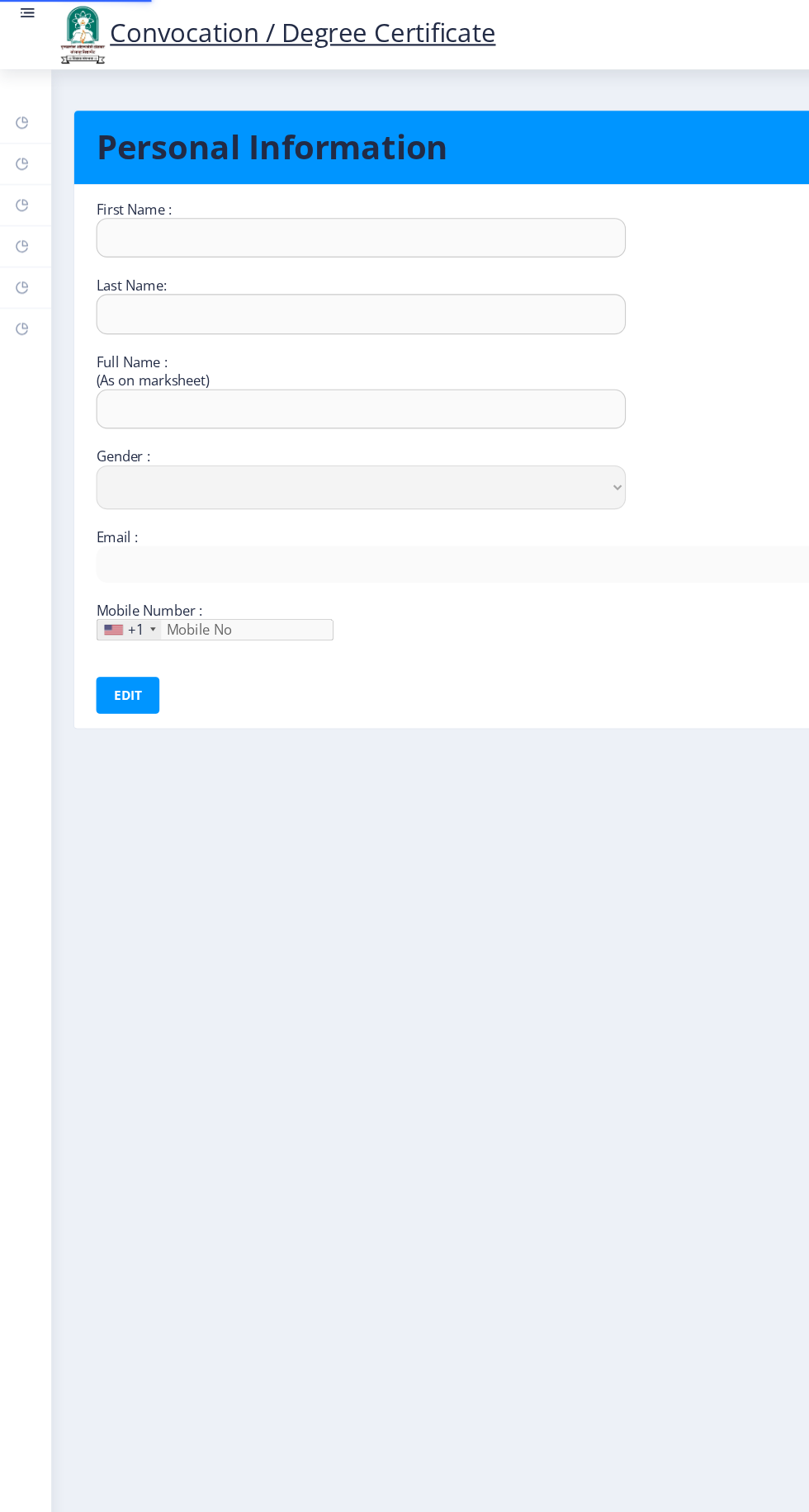
type input "9975296961"
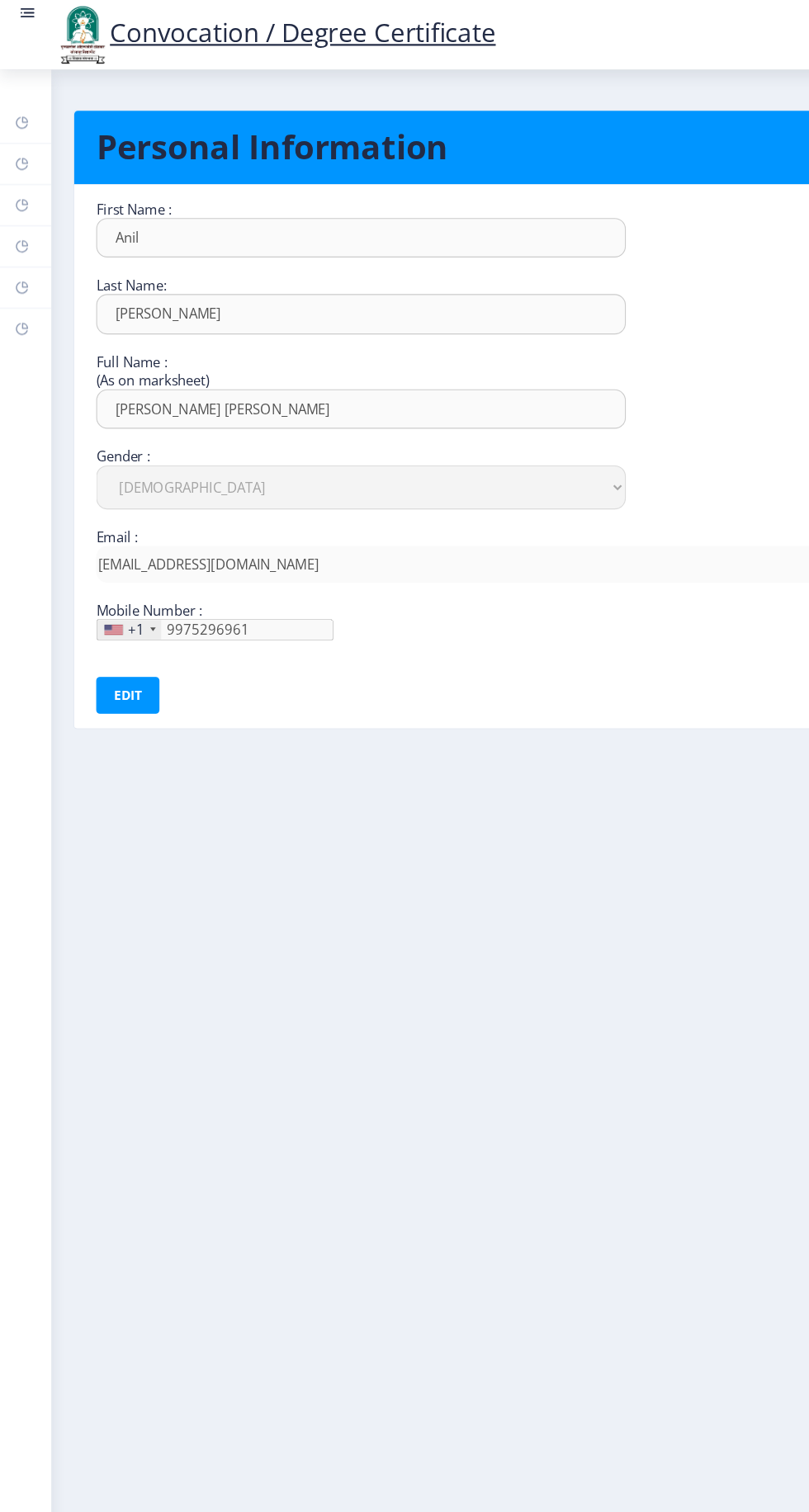
click at [26, 12] on rect at bounding box center [26, 12] width 10 height 2
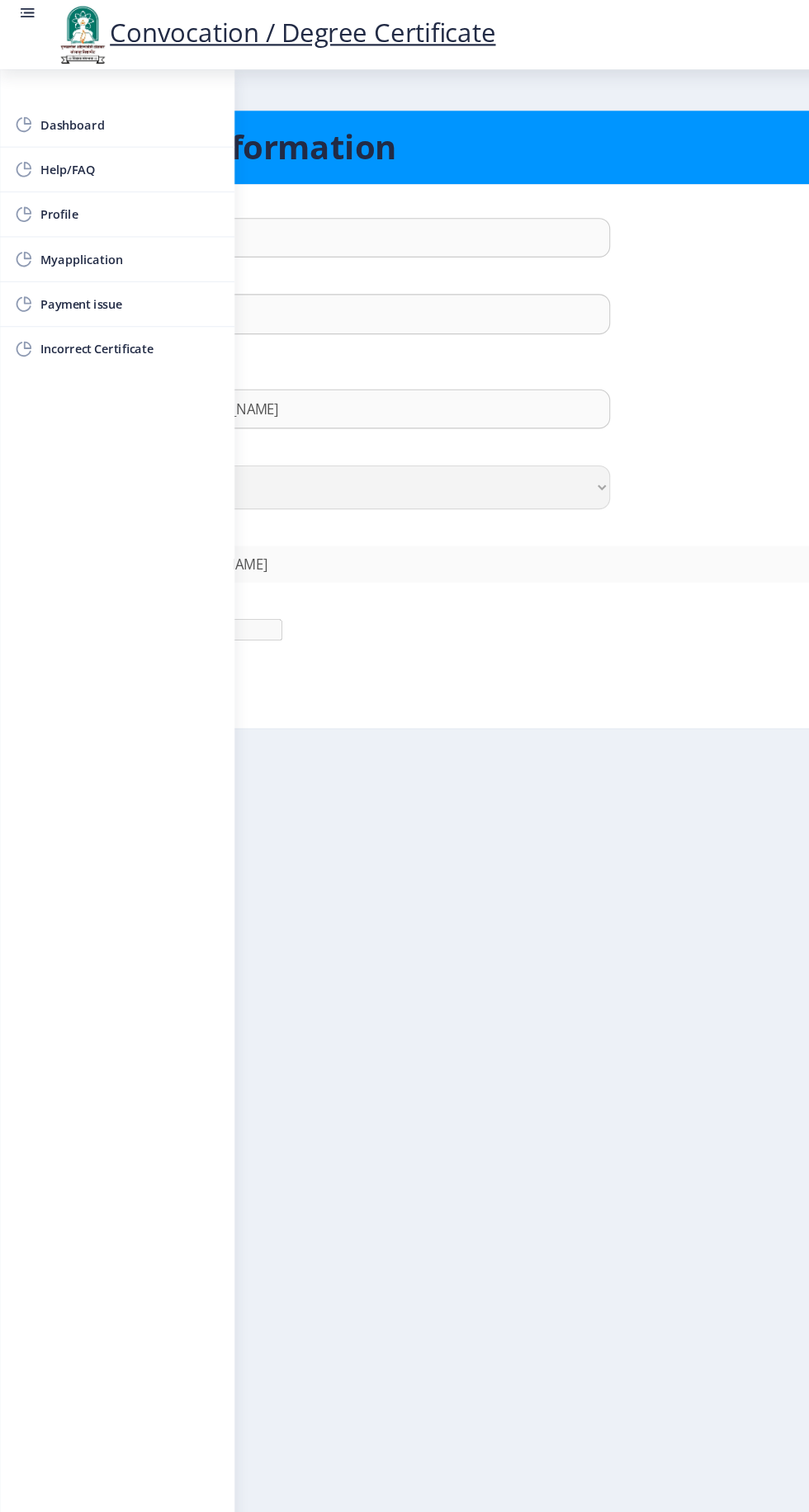
click at [115, 228] on span "Myapplication" at bounding box center [117, 233] width 162 height 19
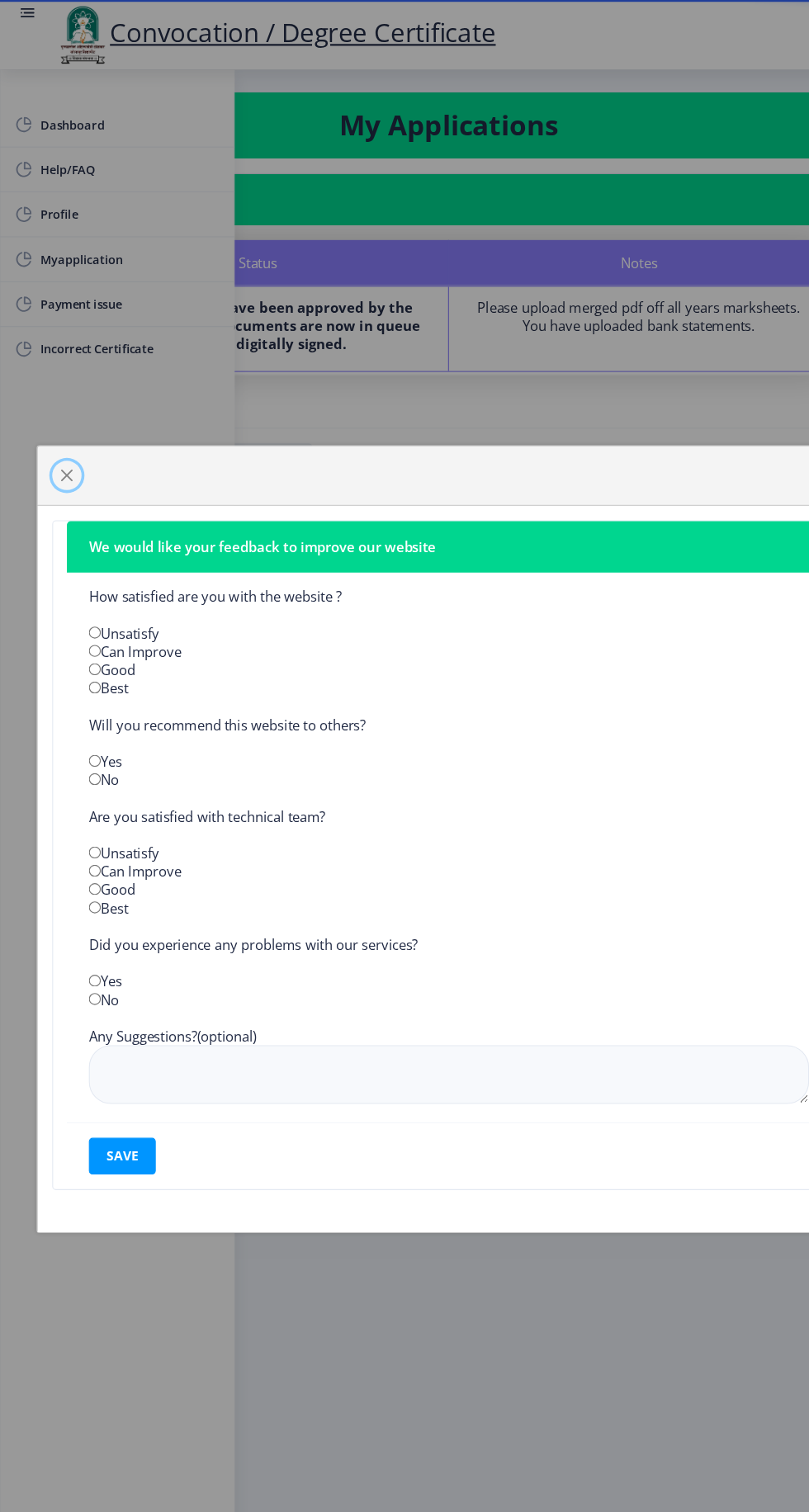
click at [64, 418] on button "button" at bounding box center [60, 428] width 26 height 26
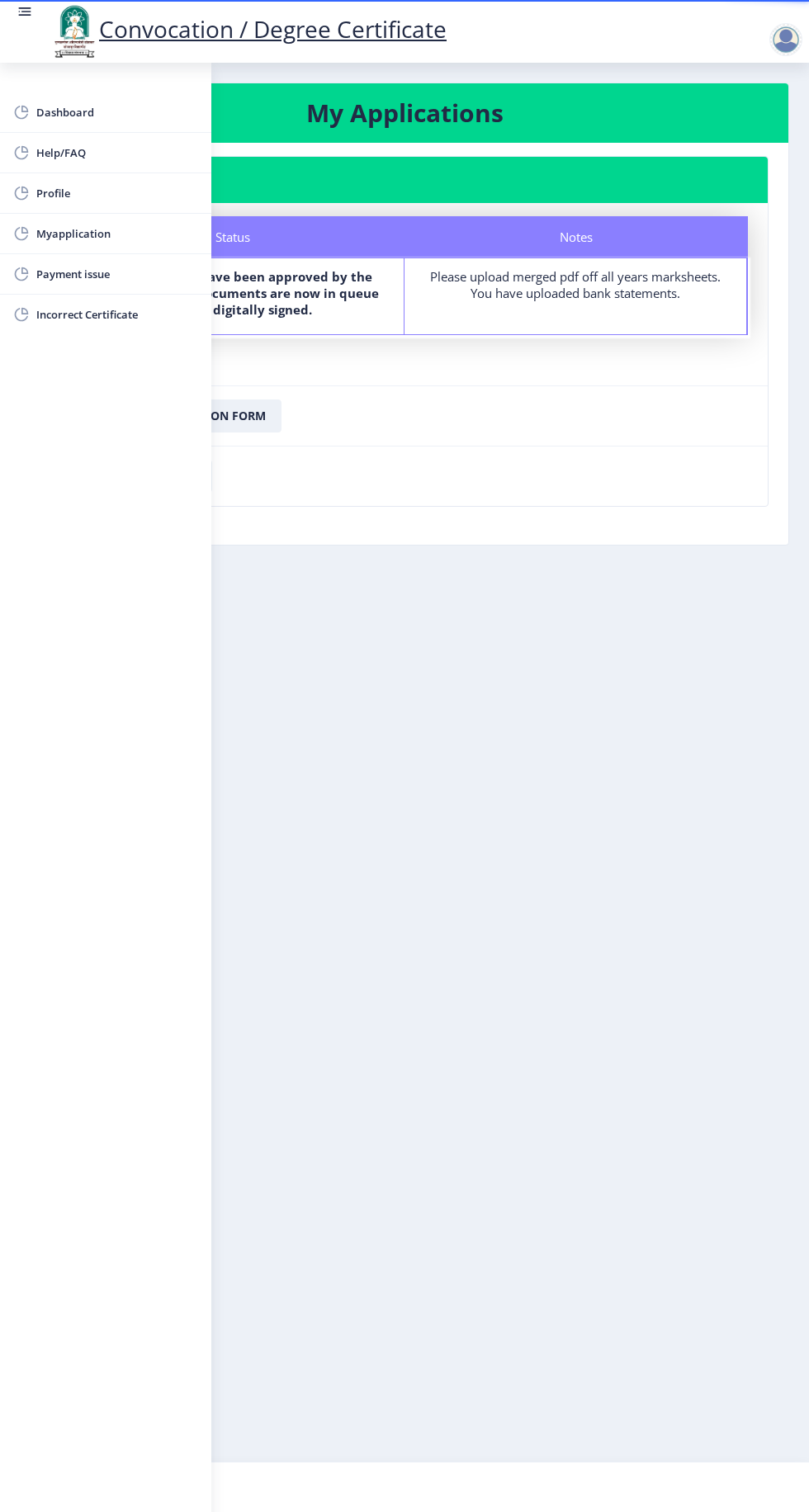
click at [130, 241] on span "Myapplication" at bounding box center [117, 233] width 162 height 19
click at [86, 238] on span "Myapplication" at bounding box center [117, 233] width 162 height 19
click at [486, 663] on nb-layout-column "My Applications Application 2283 Status Notes Status Your documents have been a…" at bounding box center [404, 762] width 809 height 1399
click at [86, 234] on span "Myapplication" at bounding box center [117, 233] width 162 height 19
